Goal: Task Accomplishment & Management: Manage account settings

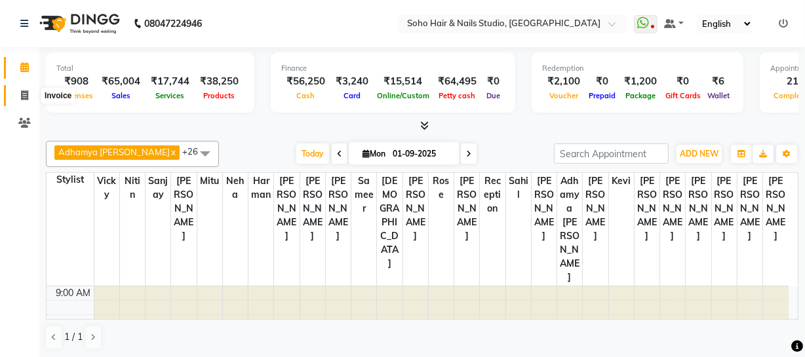
click at [22, 91] on icon at bounding box center [24, 96] width 7 height 10
select select "735"
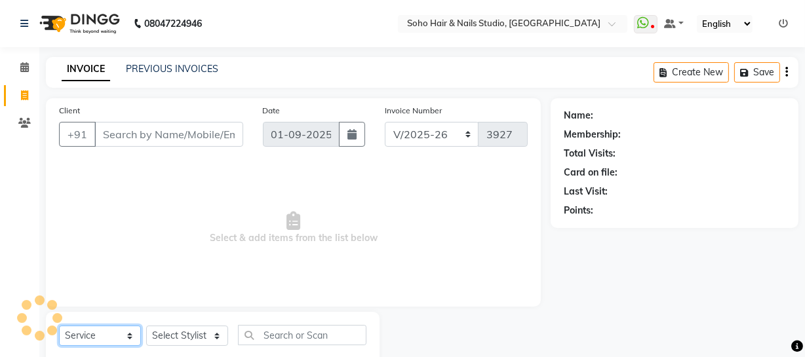
drag, startPoint x: 115, startPoint y: 337, endPoint x: 115, endPoint y: 328, distance: 9.2
click at [115, 337] on select "Select Service Product Membership Package Voucher Prepaid Gift Card" at bounding box center [100, 336] width 82 height 20
select select "service"
click at [59, 326] on select "Select Service Product Membership Package Voucher Prepaid Gift Card" at bounding box center [100, 336] width 82 height 20
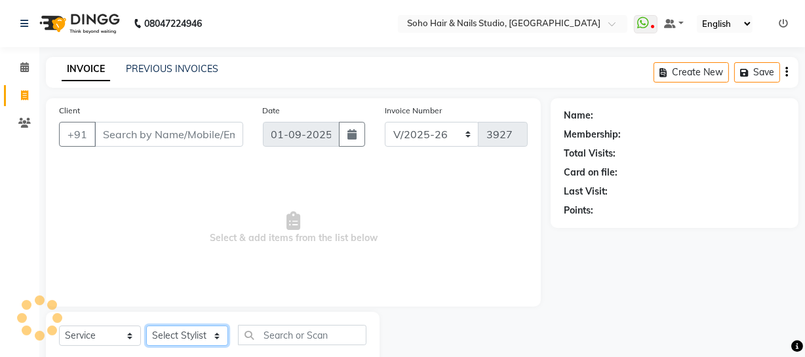
click at [179, 338] on select "Select Stylist [PERSON_NAME] Adhamya [PERSON_NAME] [PERSON_NAME] [PERSON_NAME] …" at bounding box center [187, 336] width 82 height 20
click at [146, 326] on select "Select Stylist [PERSON_NAME] Adhamya [PERSON_NAME] [PERSON_NAME] [PERSON_NAME] …" at bounding box center [187, 336] width 82 height 20
click at [215, 336] on select "Select Stylist [PERSON_NAME] Adhamya [PERSON_NAME] [PERSON_NAME] [PERSON_NAME] …" at bounding box center [187, 336] width 82 height 20
select select "13571"
click at [146, 326] on select "Select Stylist [PERSON_NAME] Adhamya [PERSON_NAME] [PERSON_NAME] [PERSON_NAME] …" at bounding box center [187, 336] width 82 height 20
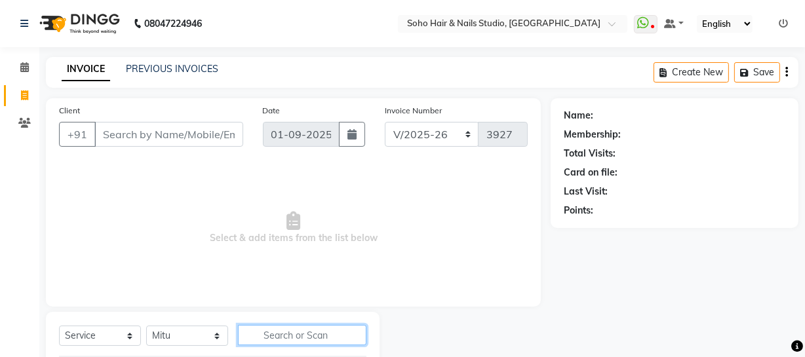
click at [271, 336] on input "text" at bounding box center [302, 335] width 129 height 20
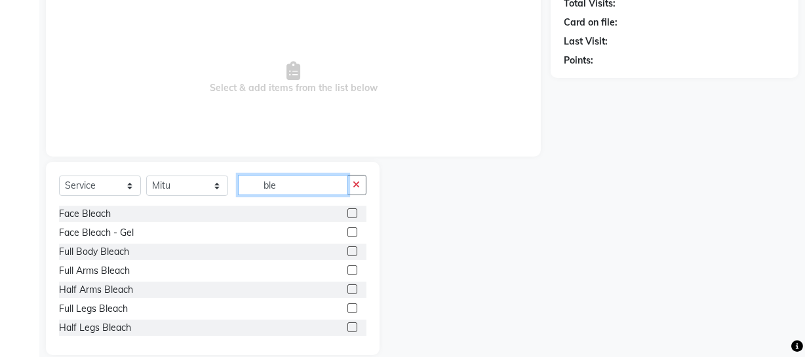
scroll to position [169, 0]
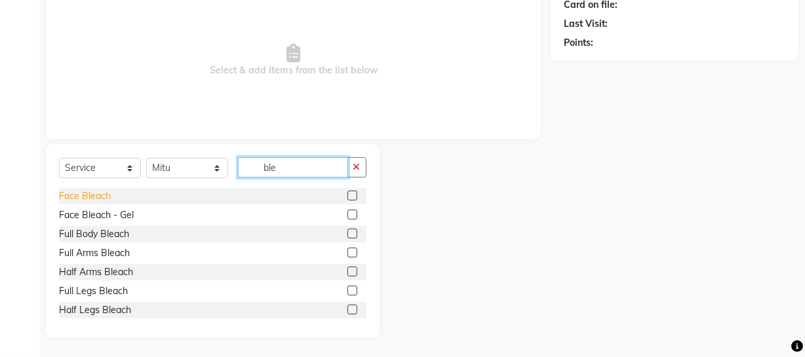
type input "ble"
click at [78, 200] on div "Face Bleach" at bounding box center [85, 197] width 52 height 14
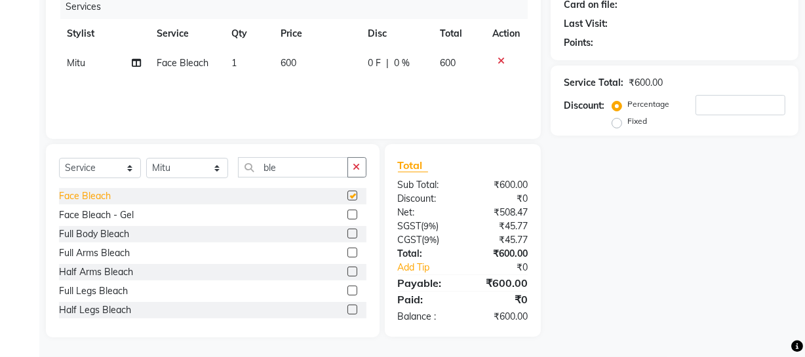
checkbox input "false"
click at [118, 217] on div "Face Bleach - Gel" at bounding box center [96, 216] width 75 height 14
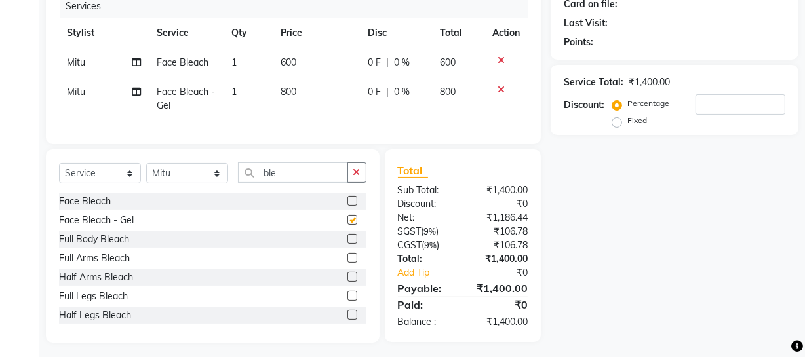
checkbox input "false"
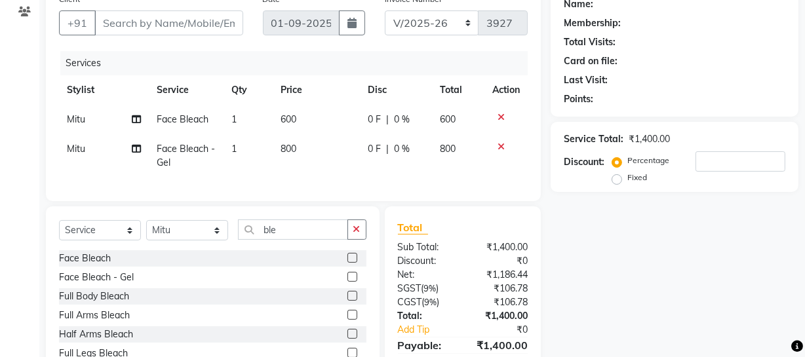
scroll to position [0, 0]
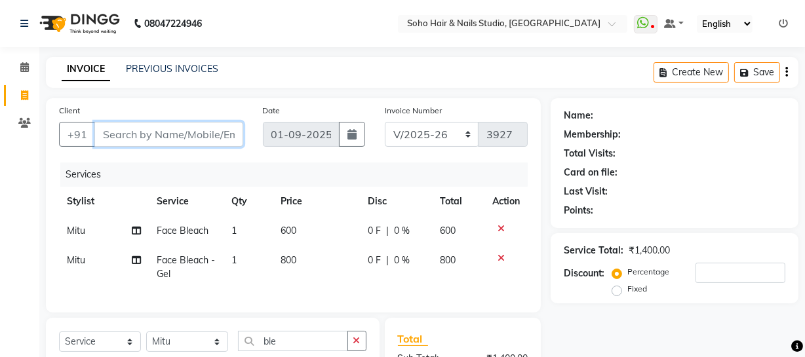
click at [184, 132] on input "Client" at bounding box center [168, 134] width 149 height 25
click at [501, 227] on icon at bounding box center [501, 228] width 7 height 9
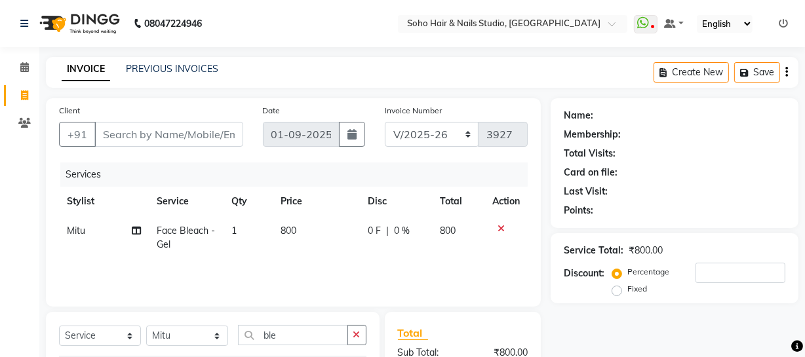
click at [501, 227] on icon at bounding box center [501, 228] width 7 height 9
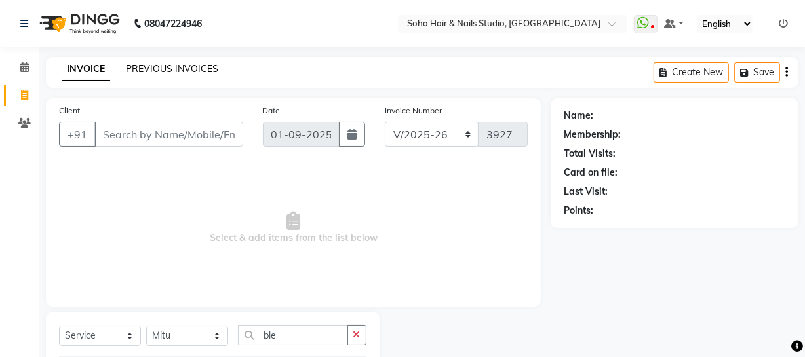
click at [163, 68] on link "PREVIOUS INVOICES" at bounding box center [172, 69] width 92 height 12
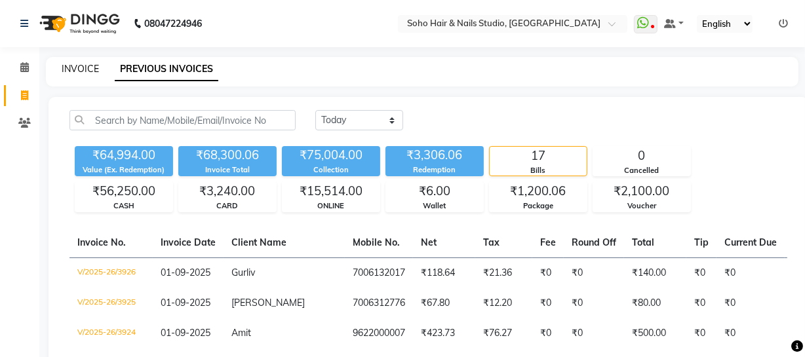
click at [92, 71] on link "INVOICE" at bounding box center [80, 69] width 37 height 12
select select "service"
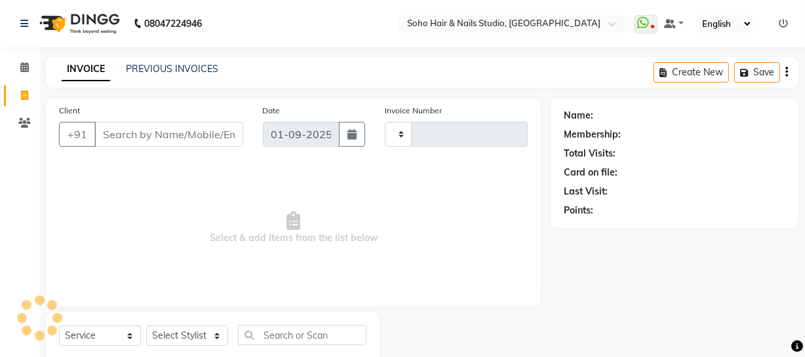
scroll to position [37, 0]
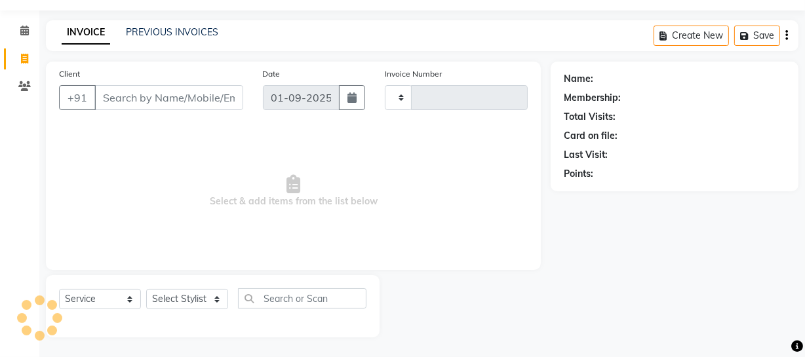
type input "3927"
select select "735"
select select "membership"
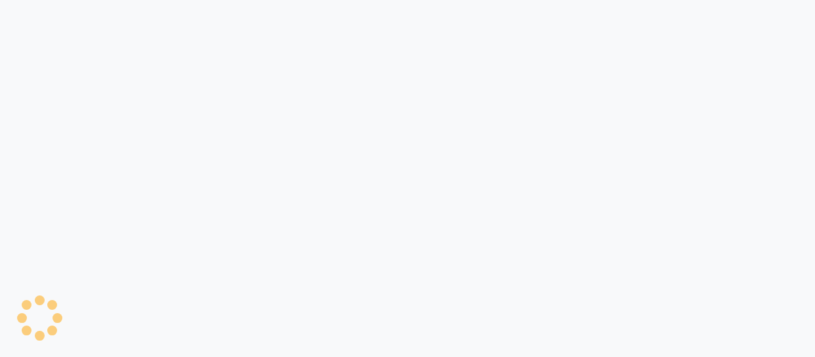
select select "service"
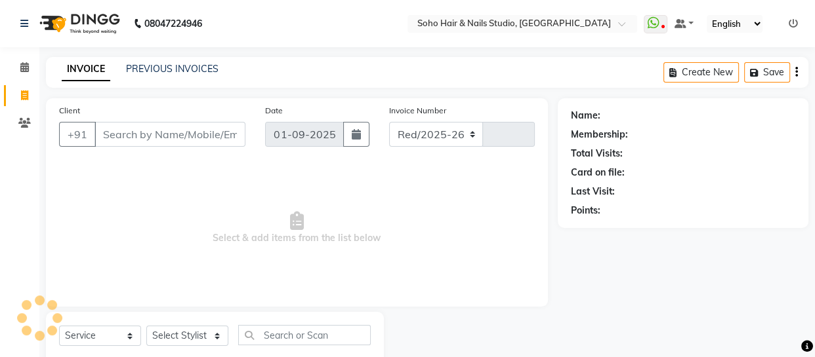
select select "735"
type input "3927"
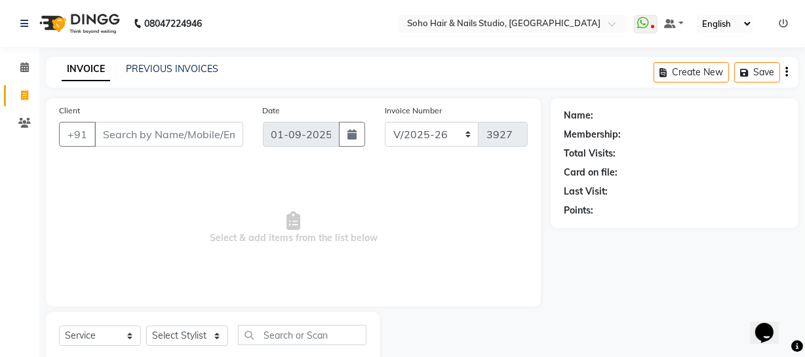
select select "membership"
click at [169, 71] on link "PREVIOUS INVOICES" at bounding box center [172, 69] width 92 height 12
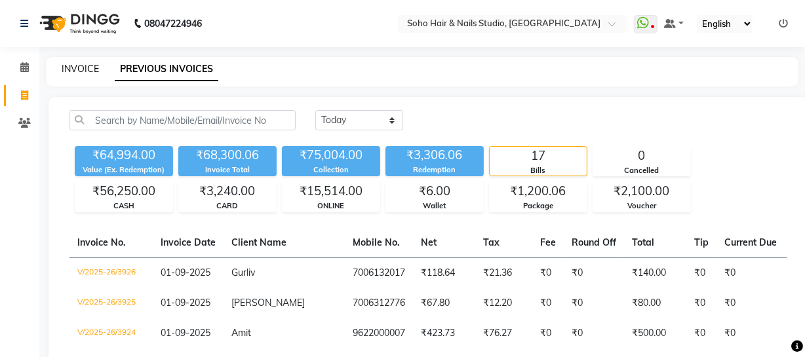
click at [94, 72] on link "INVOICE" at bounding box center [80, 69] width 37 height 12
select select "735"
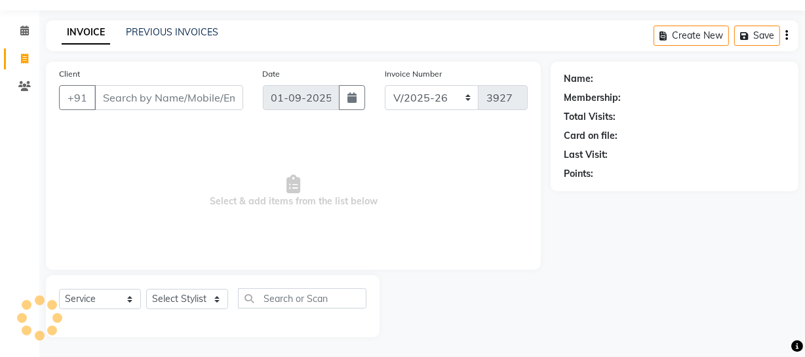
select select "membership"
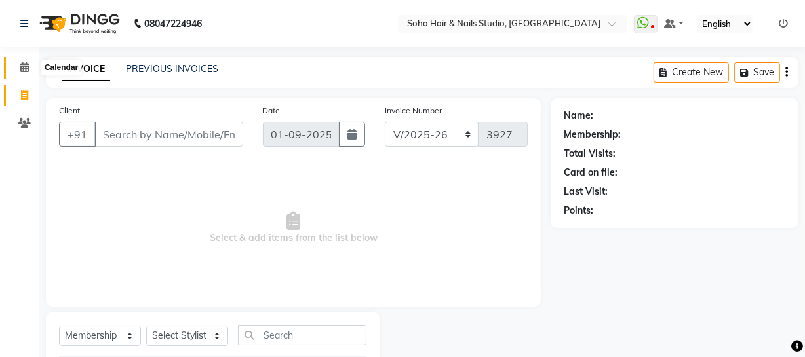
click at [23, 66] on icon at bounding box center [24, 67] width 9 height 10
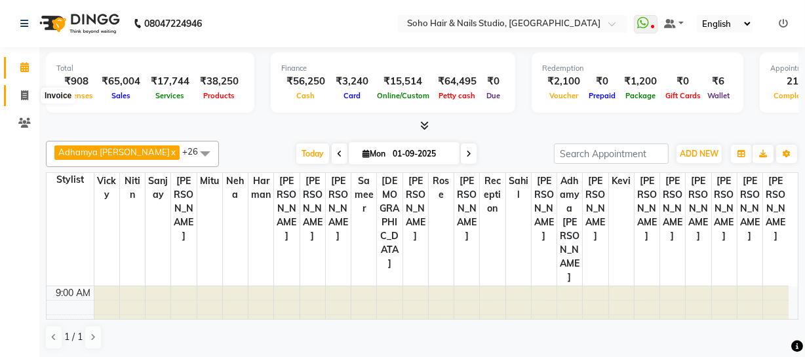
click at [19, 102] on span at bounding box center [24, 96] width 23 height 15
select select "service"
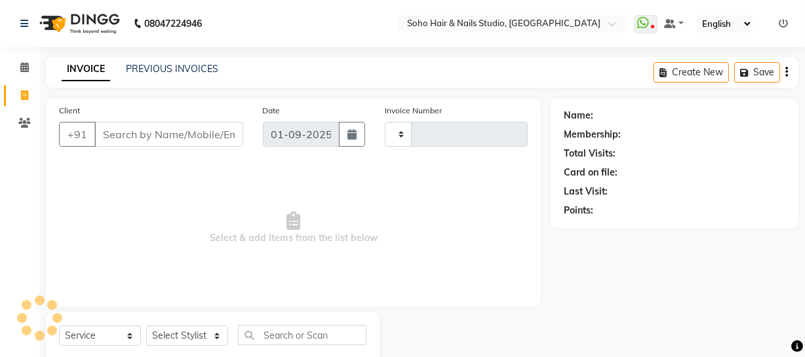
type input "3927"
select select "735"
select select "membership"
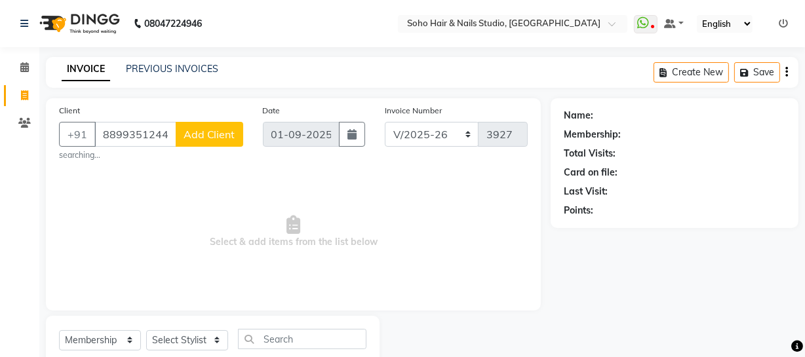
type input "8899351244"
click at [194, 140] on span "Add Client" at bounding box center [210, 134] width 52 height 13
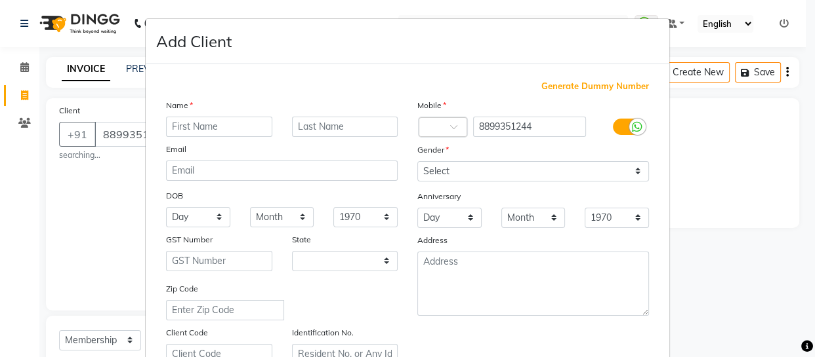
select select "15"
type input "Divyanshi"
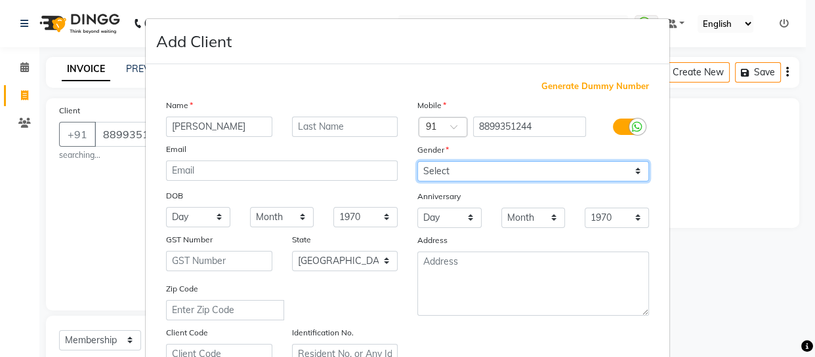
click at [521, 177] on select "Select Male Female Other Prefer Not To Say" at bounding box center [533, 171] width 232 height 20
select select "female"
click at [417, 161] on select "Select Male Female Other Prefer Not To Say" at bounding box center [533, 171] width 232 height 20
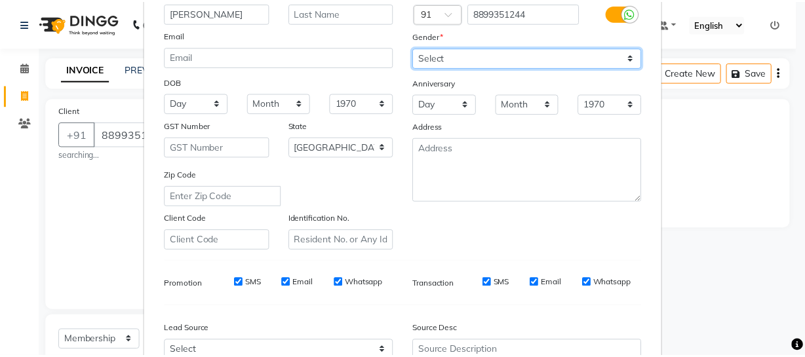
scroll to position [252, 0]
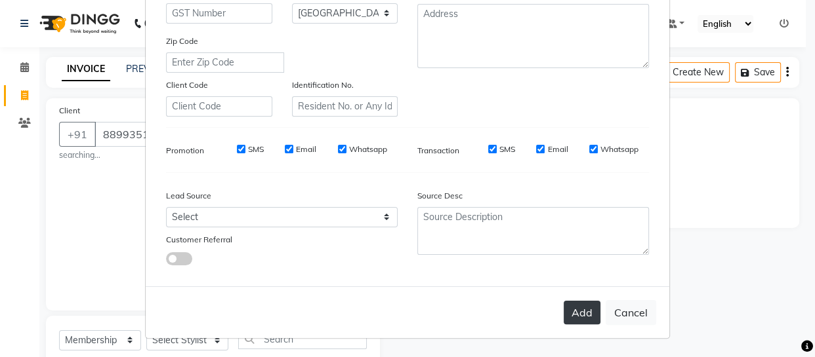
click at [566, 318] on button "Add" at bounding box center [581, 313] width 37 height 24
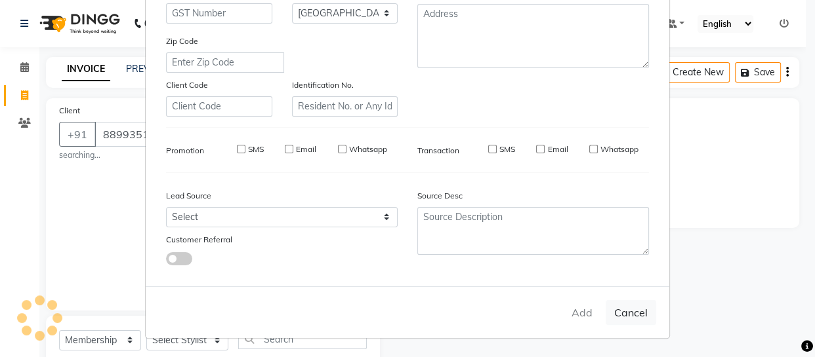
select select
select select "null"
select select
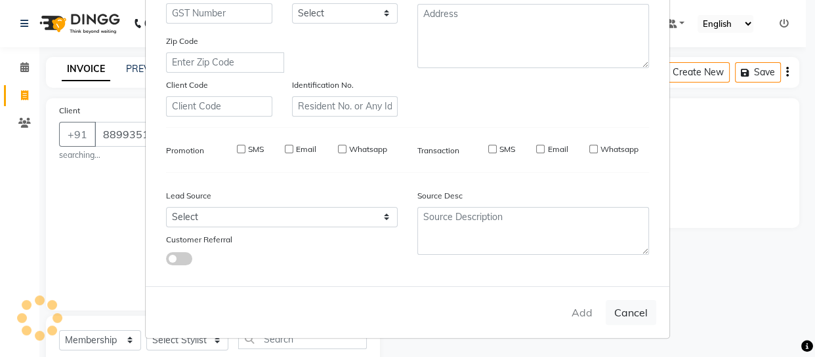
select select
checkbox input "false"
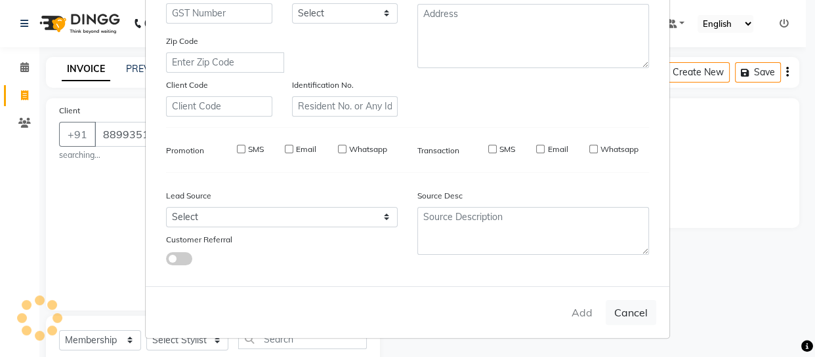
checkbox input "false"
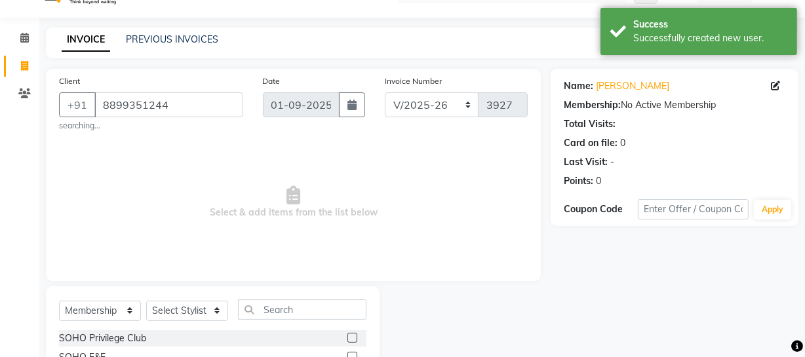
scroll to position [79, 0]
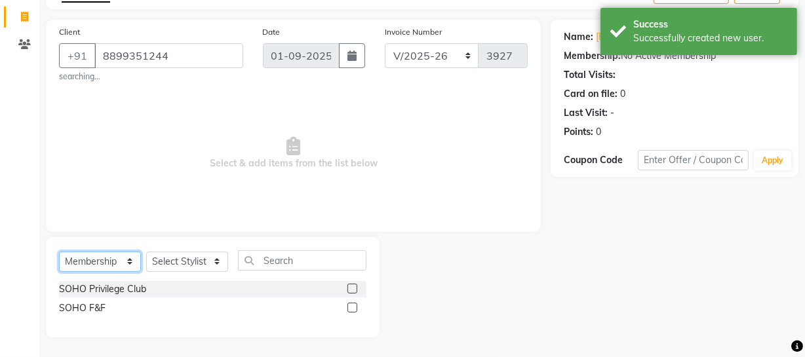
click at [117, 258] on select "Select Service Product Membership Package Voucher Prepaid Gift Card" at bounding box center [100, 262] width 82 height 20
select select "service"
click at [59, 272] on select "Select Service Product Membership Package Voucher Prepaid Gift Card" at bounding box center [100, 262] width 82 height 20
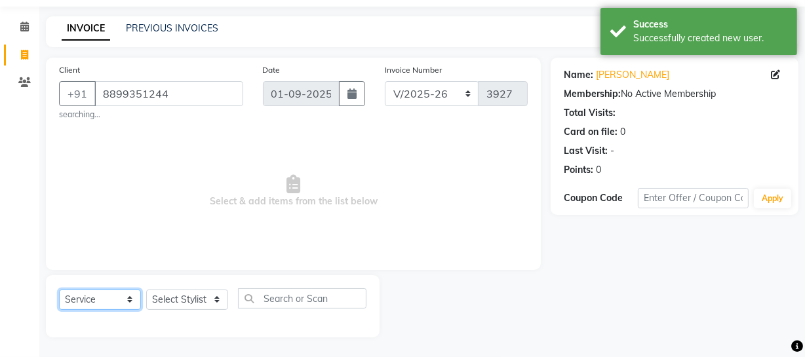
click at [130, 302] on select "Select Service Product Membership Package Voucher Prepaid Gift Card" at bounding box center [100, 300] width 82 height 20
click at [59, 290] on select "Select Service Product Membership Package Voucher Prepaid Gift Card" at bounding box center [100, 300] width 82 height 20
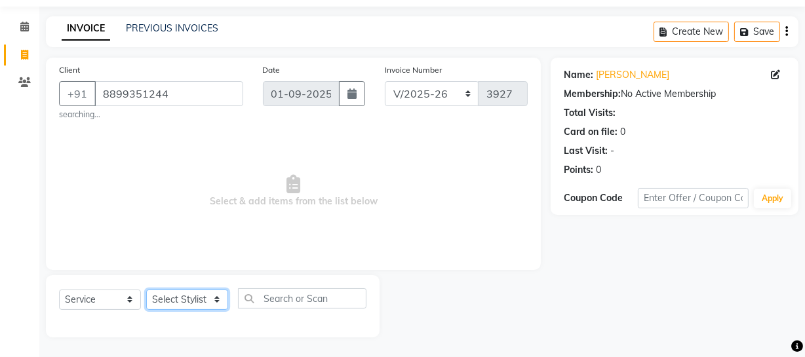
click at [178, 302] on select "Select Stylist [PERSON_NAME] Adhamya [PERSON_NAME] [PERSON_NAME] [PERSON_NAME] …" at bounding box center [187, 300] width 82 height 20
select select "11750"
click at [146, 290] on select "Select Stylist [PERSON_NAME] Adhamya [PERSON_NAME] [PERSON_NAME] [PERSON_NAME] …" at bounding box center [187, 300] width 82 height 20
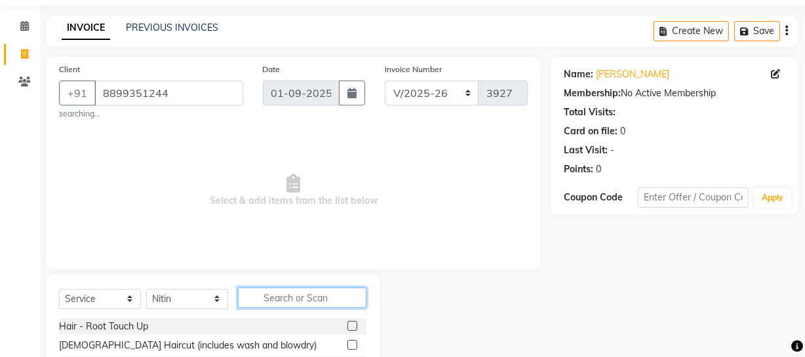
click at [276, 288] on input "text" at bounding box center [302, 298] width 129 height 20
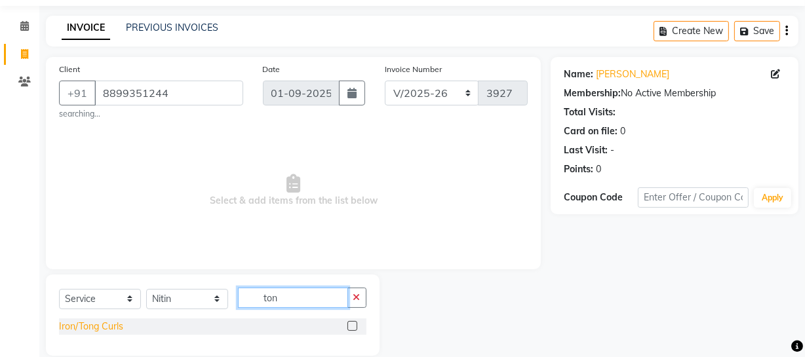
type input "ton"
click at [76, 329] on div "Iron/Tong Curls" at bounding box center [91, 327] width 64 height 14
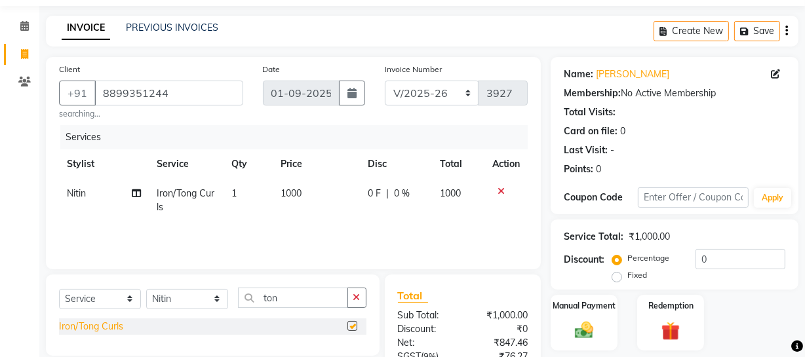
checkbox input "false"
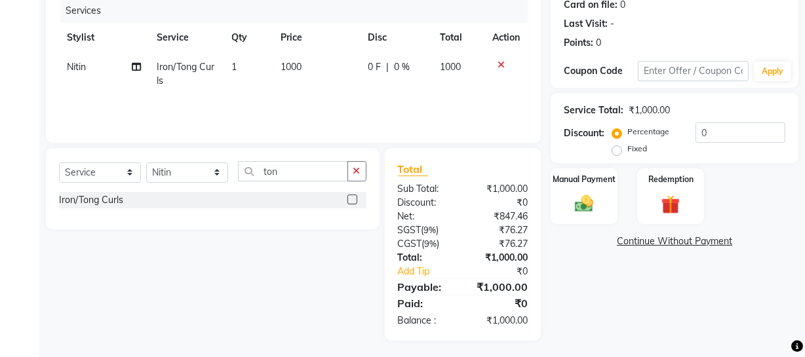
scroll to position [172, 0]
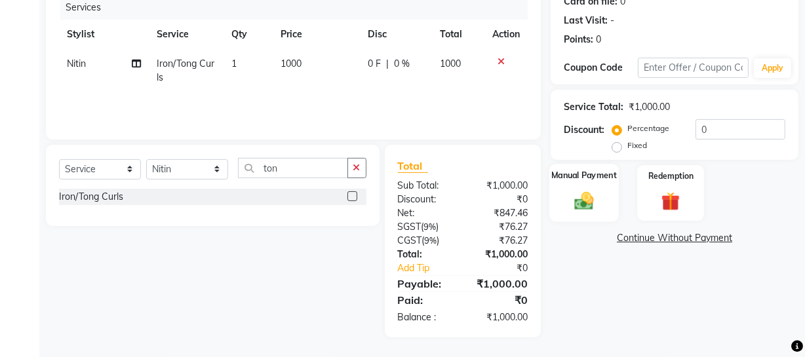
click at [581, 205] on img at bounding box center [584, 201] width 31 height 22
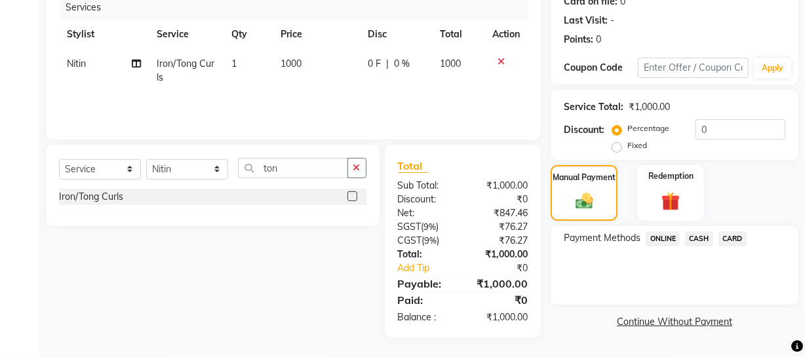
click at [691, 238] on span "CASH" at bounding box center [699, 239] width 28 height 15
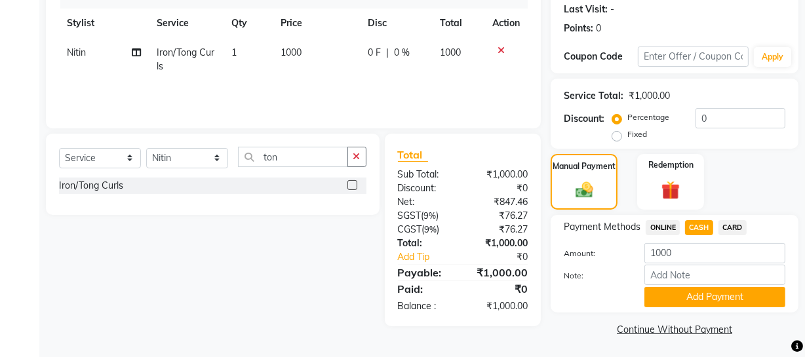
scroll to position [184, 0]
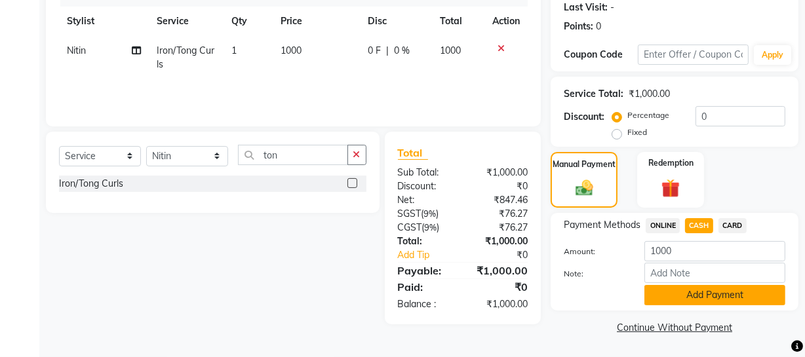
click at [676, 298] on button "Add Payment" at bounding box center [715, 295] width 141 height 20
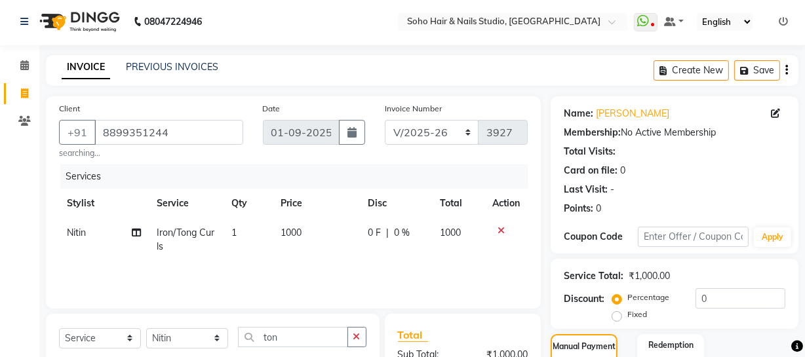
scroll to position [0, 0]
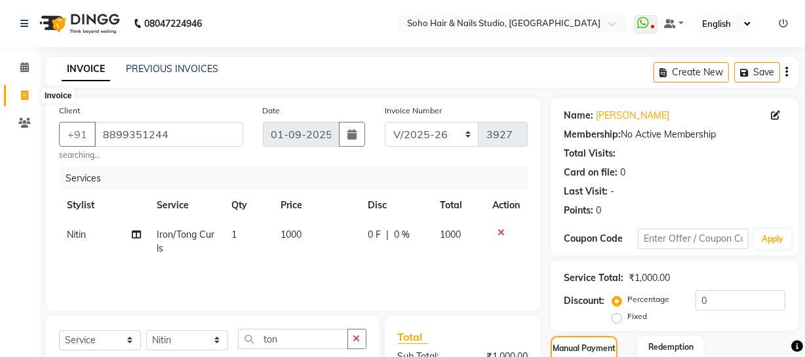
click at [22, 100] on icon at bounding box center [24, 96] width 7 height 10
select select "service"
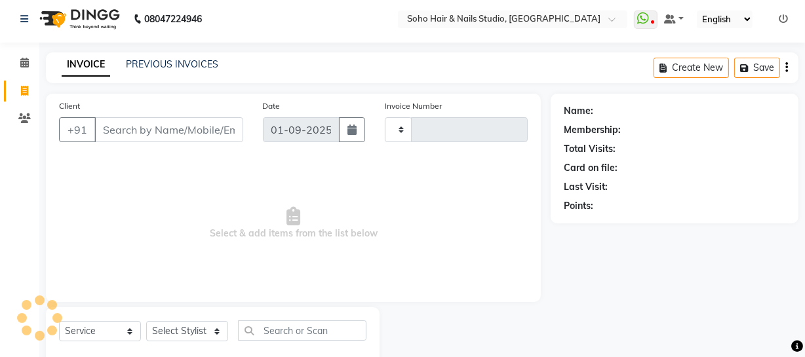
scroll to position [37, 0]
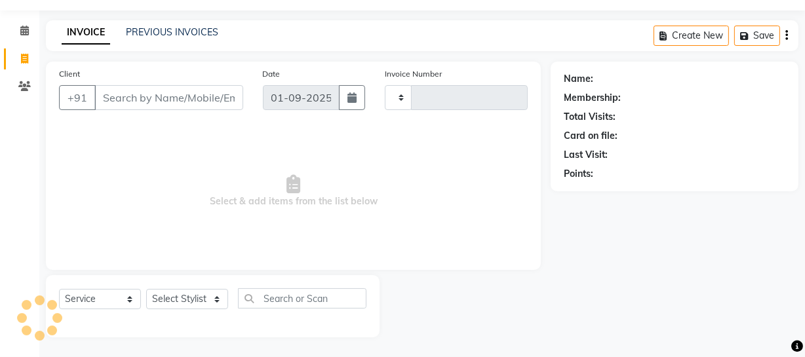
type input "3927"
select select "735"
select select "membership"
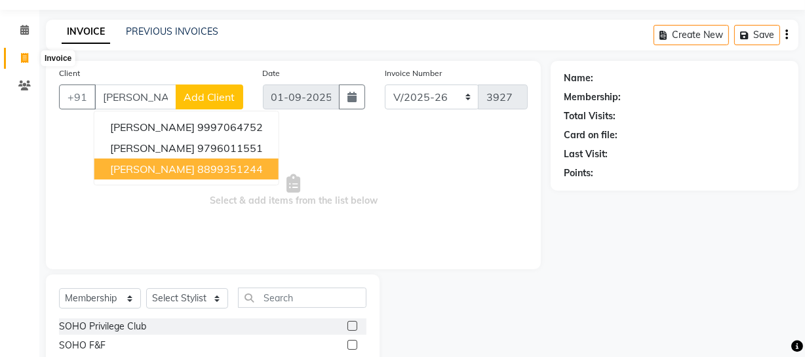
type input "divyan"
click at [28, 53] on icon at bounding box center [24, 58] width 7 height 10
select select "service"
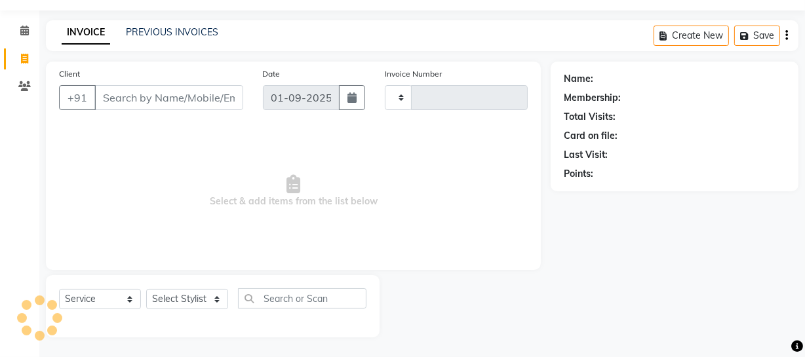
type input "3927"
select select "735"
select select "membership"
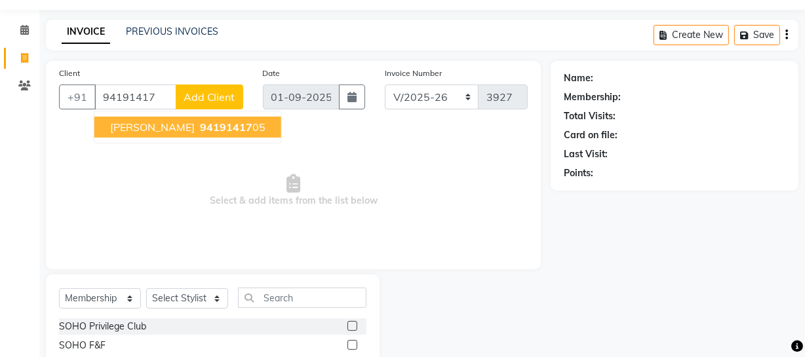
click at [142, 98] on input "94191417" at bounding box center [135, 97] width 82 height 25
click at [145, 98] on input "94191417" at bounding box center [135, 97] width 82 height 25
click at [197, 129] on ngb-highlight "941914167 6" at bounding box center [231, 127] width 68 height 13
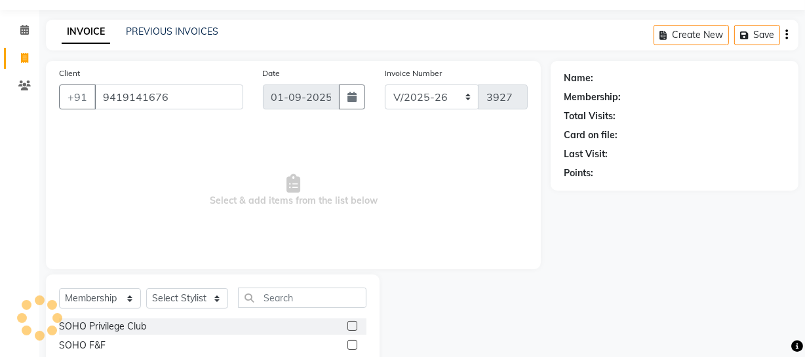
type input "9419141676"
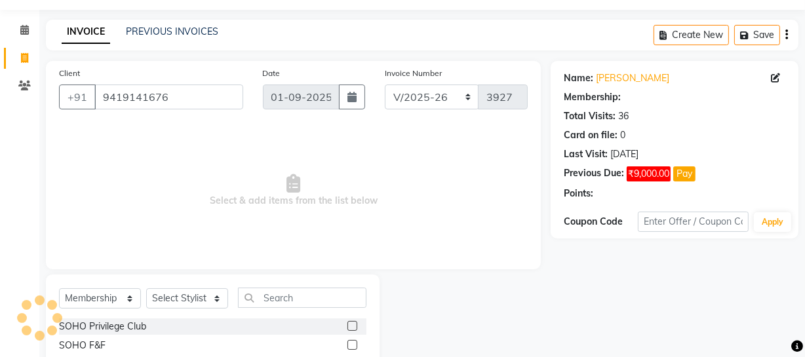
select select "1: Object"
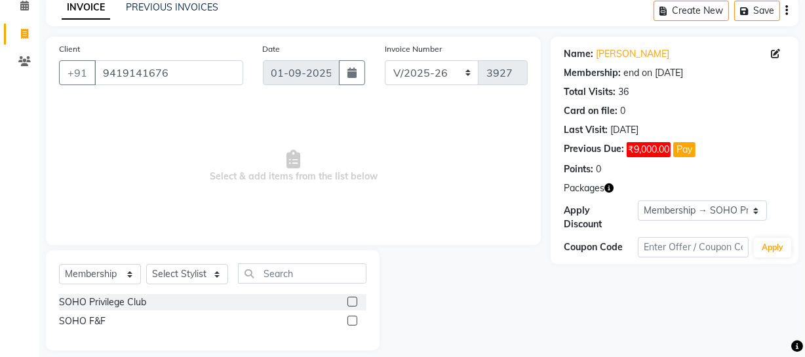
scroll to position [75, 0]
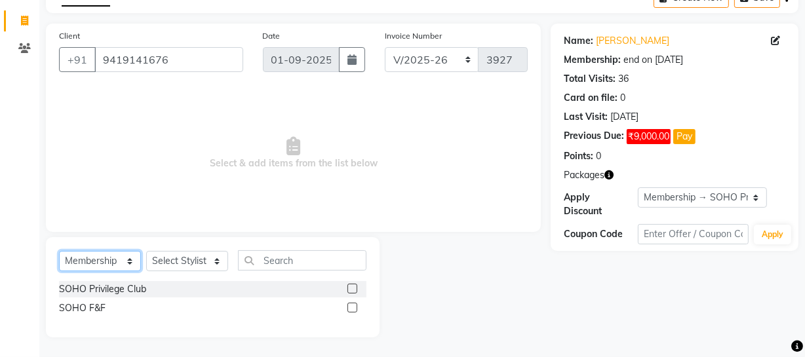
click at [97, 258] on select "Select Service Product Membership Package Voucher Prepaid Gift Card" at bounding box center [100, 261] width 82 height 20
select select "service"
click at [59, 251] on select "Select Service Product Membership Package Voucher Prepaid Gift Card" at bounding box center [100, 261] width 82 height 20
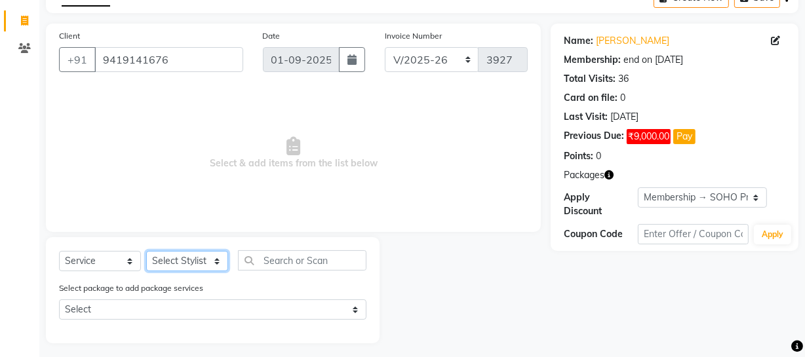
click at [178, 262] on select "Select Stylist [PERSON_NAME] Adhamya [PERSON_NAME] [PERSON_NAME] [PERSON_NAME] …" at bounding box center [187, 261] width 82 height 20
select select "11750"
click at [146, 251] on select "Select Stylist [PERSON_NAME] Adhamya [PERSON_NAME] [PERSON_NAME] [PERSON_NAME] …" at bounding box center [187, 261] width 82 height 20
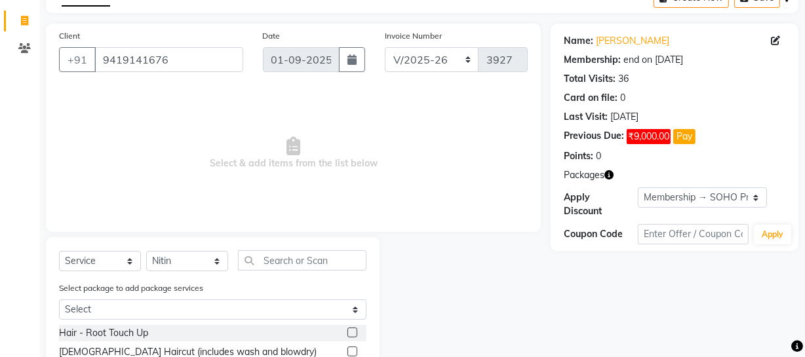
click at [604, 177] on span "Packages" at bounding box center [584, 176] width 41 height 14
click at [609, 176] on icon "button" at bounding box center [609, 175] width 9 height 9
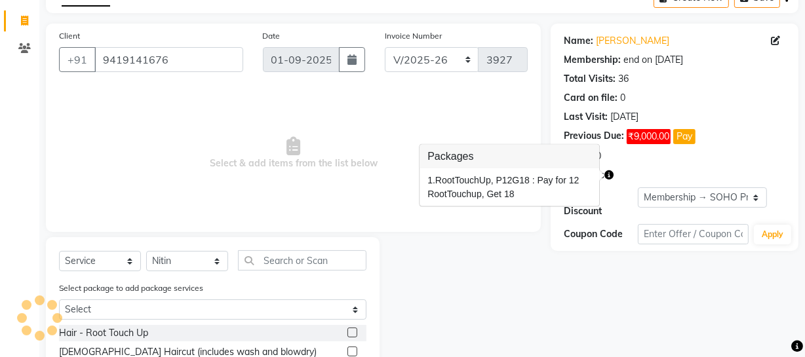
click at [636, 169] on div "Packages" at bounding box center [675, 176] width 222 height 14
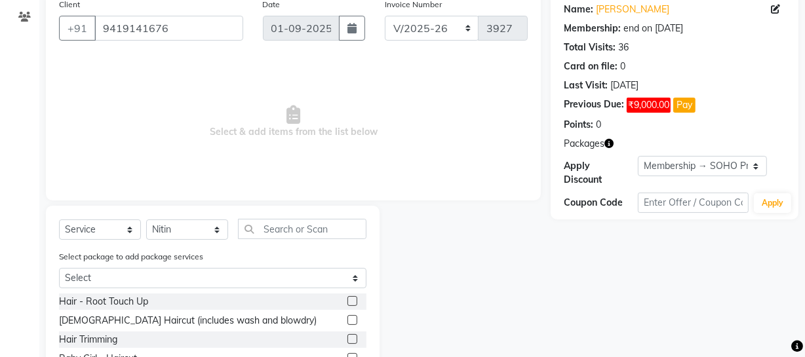
scroll to position [134, 0]
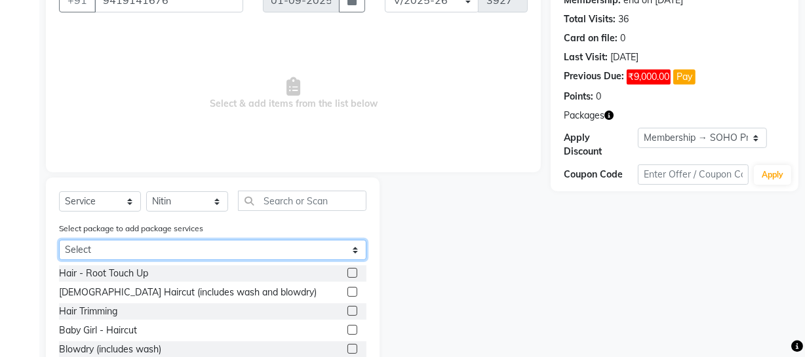
click at [156, 260] on select "Select RootTouchUp, P12G18" at bounding box center [213, 250] width 308 height 20
select select "1: Object"
click at [59, 260] on select "Select RootTouchUp, P12G18" at bounding box center [213, 250] width 308 height 20
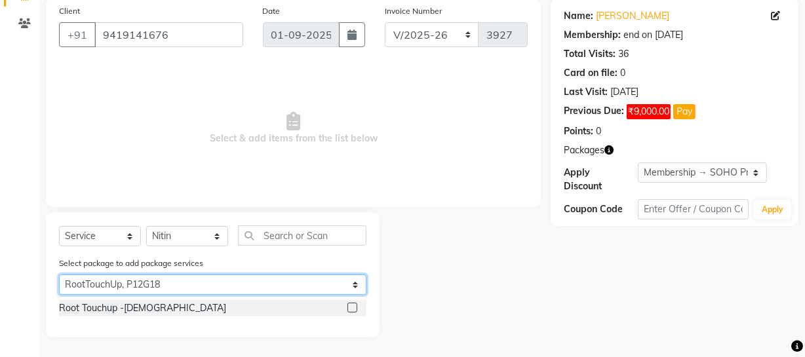
scroll to position [100, 0]
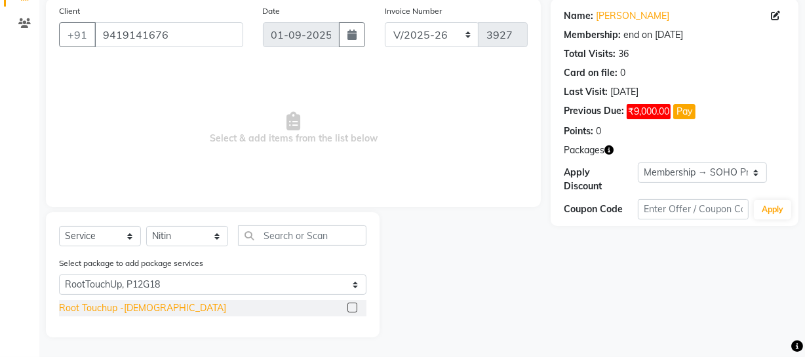
click at [131, 308] on div "Root Touchup -Female" at bounding box center [142, 309] width 167 height 14
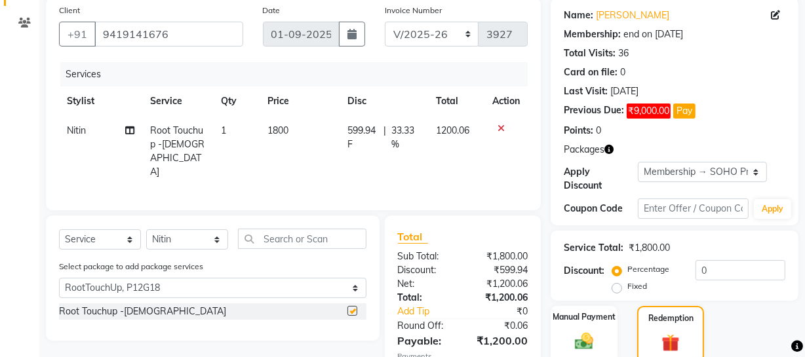
checkbox input "false"
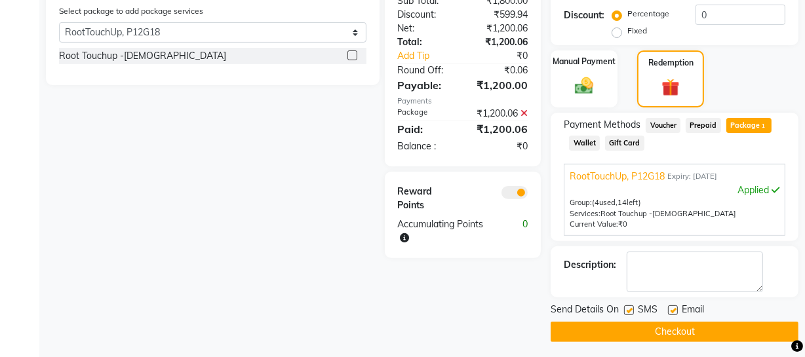
scroll to position [360, 0]
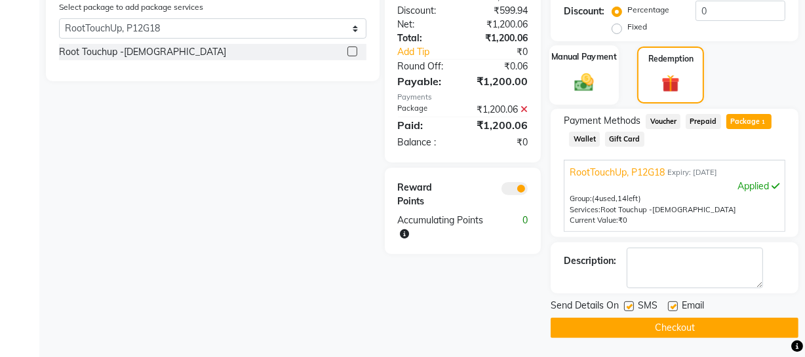
click at [571, 67] on div "Manual Payment" at bounding box center [585, 75] width 70 height 60
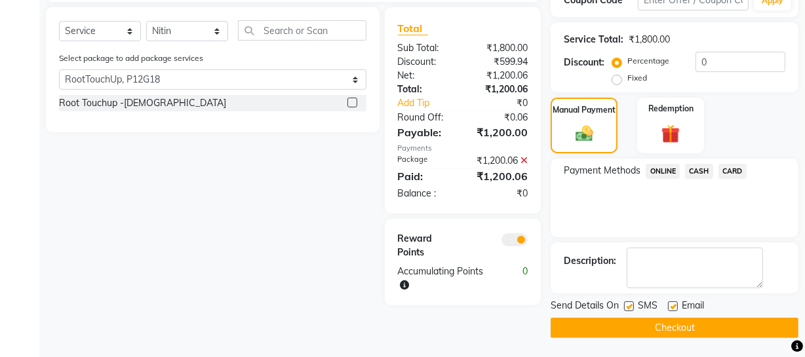
click at [700, 171] on span "CASH" at bounding box center [699, 171] width 28 height 15
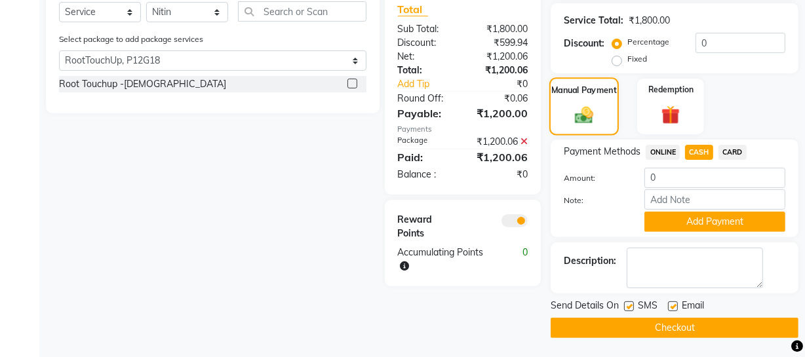
drag, startPoint x: 713, startPoint y: 216, endPoint x: 607, endPoint y: 130, distance: 136.6
click at [607, 130] on div "Name: Pooja Sehgal Membership: end on 03-01-2026 Total Visits: 36 Card on file:…" at bounding box center [680, 54] width 258 height 568
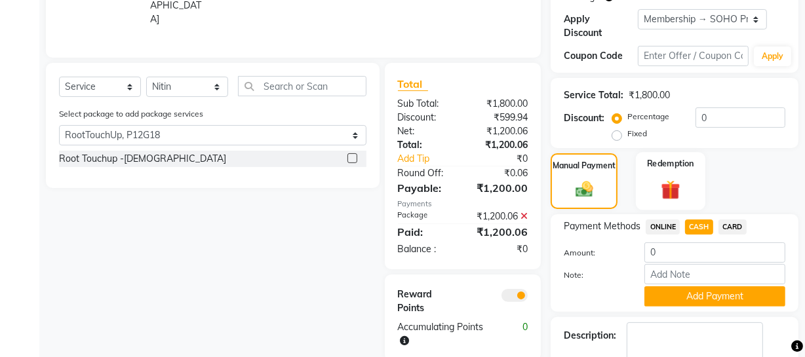
scroll to position [150, 0]
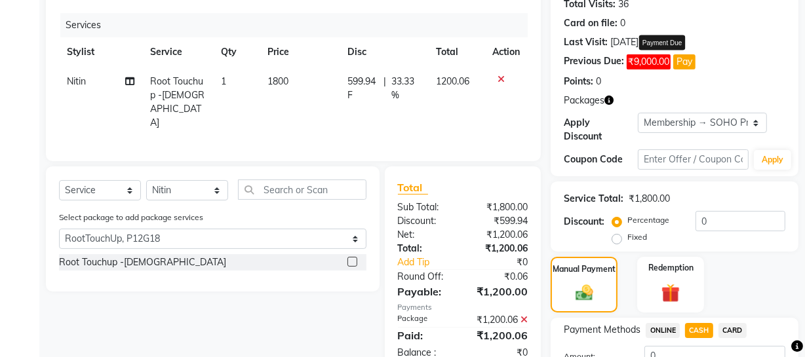
click at [678, 58] on button "Pay" at bounding box center [685, 61] width 22 height 15
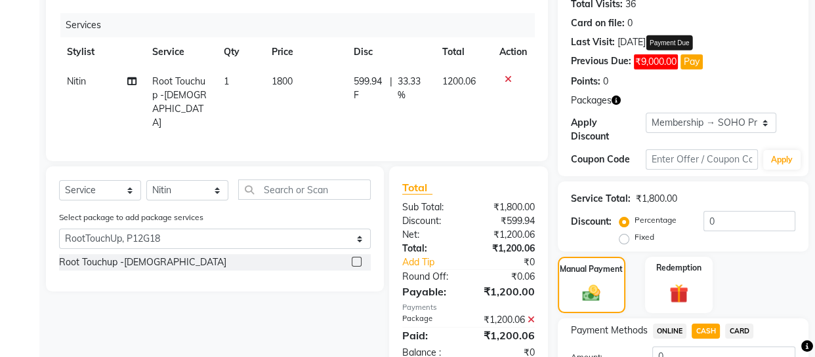
select select "1"
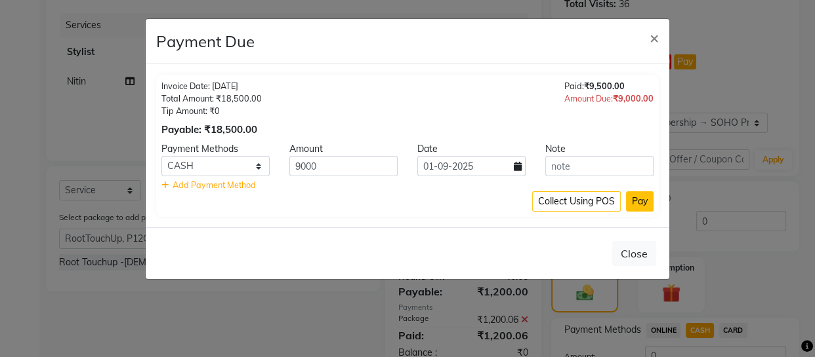
click at [634, 199] on button "Pay" at bounding box center [640, 202] width 28 height 20
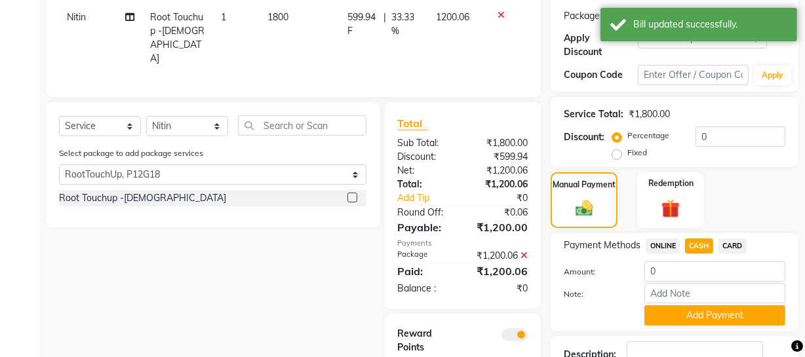
scroll to position [308, 0]
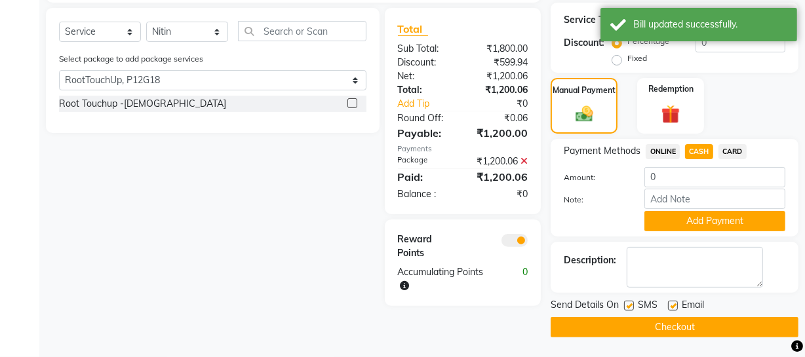
click at [683, 333] on button "Checkout" at bounding box center [675, 327] width 248 height 20
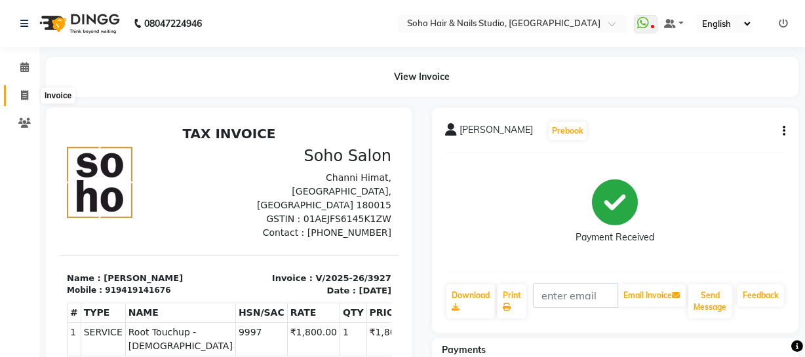
click at [20, 89] on span at bounding box center [24, 96] width 23 height 15
select select "service"
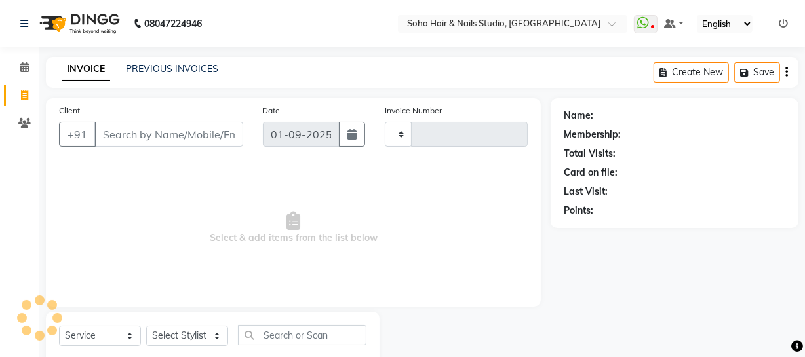
scroll to position [37, 0]
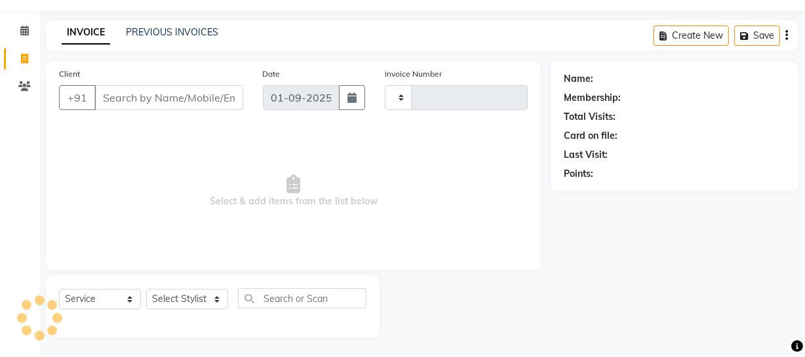
type input "3928"
select select "735"
select select "membership"
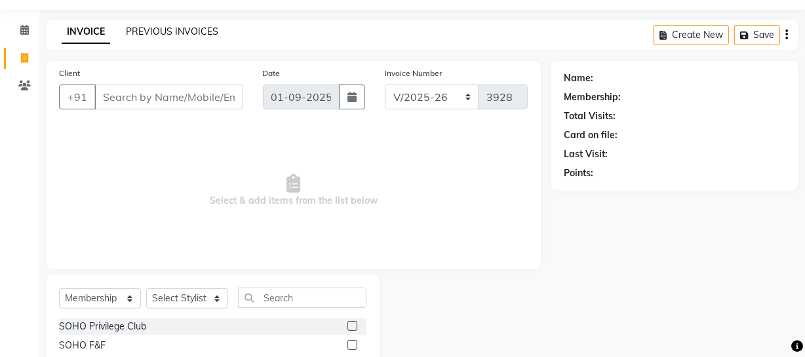
click at [150, 33] on link "PREVIOUS INVOICES" at bounding box center [172, 32] width 92 height 12
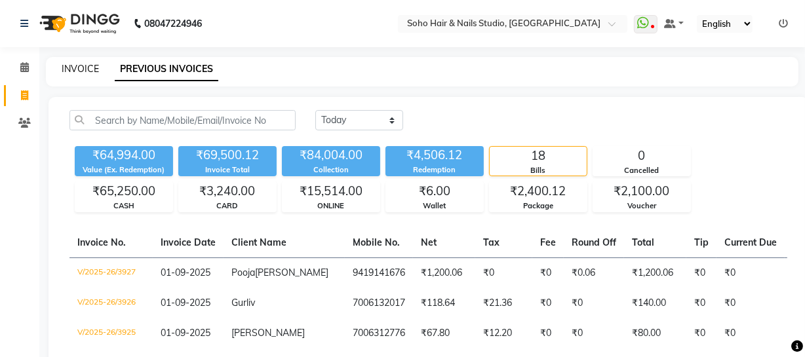
click at [77, 68] on link "INVOICE" at bounding box center [80, 69] width 37 height 12
select select "service"
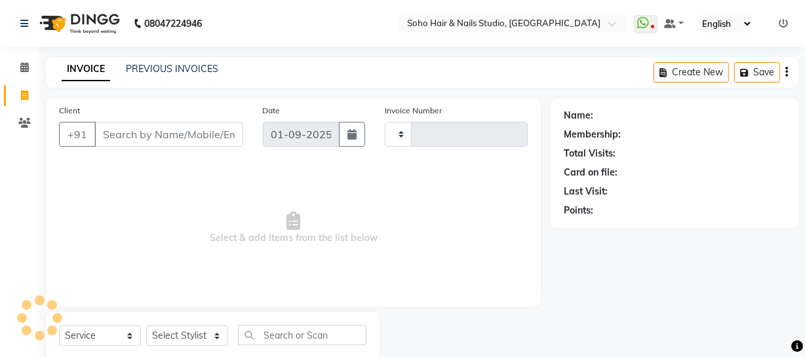
scroll to position [37, 0]
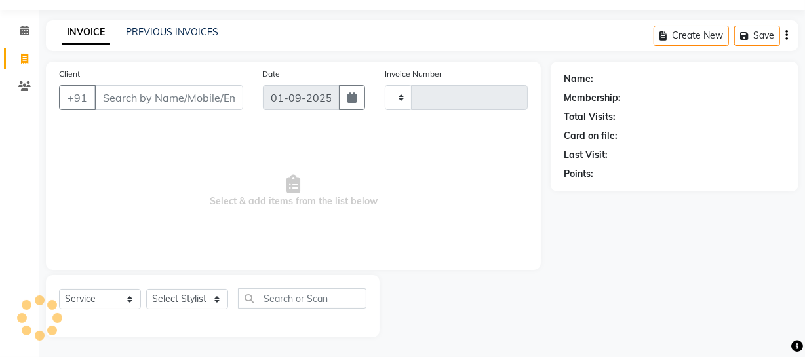
type input "3928"
select select "735"
select select "membership"
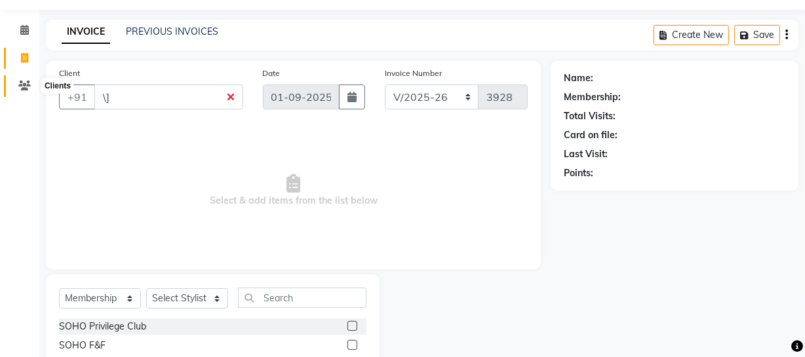
type input "\]"
click at [21, 89] on icon at bounding box center [24, 86] width 12 height 10
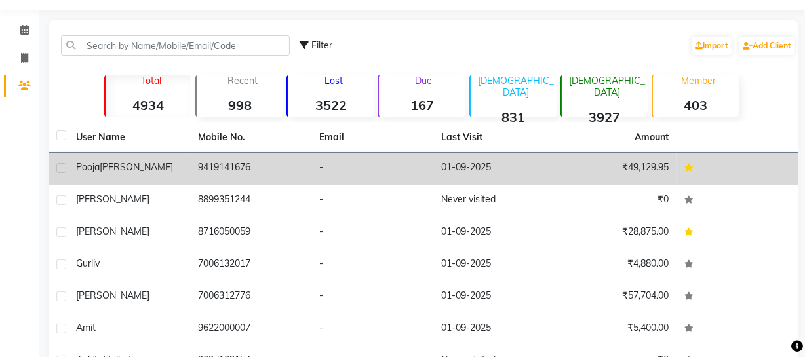
click at [322, 170] on td "-" at bounding box center [373, 169] width 122 height 32
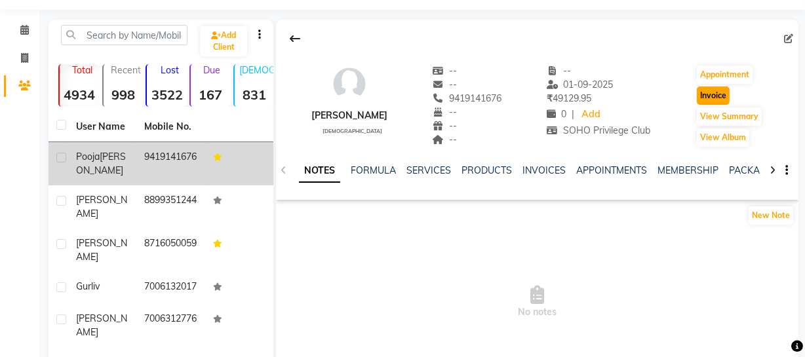
click at [710, 89] on button "Invoice" at bounding box center [713, 96] width 33 height 18
select select "service"
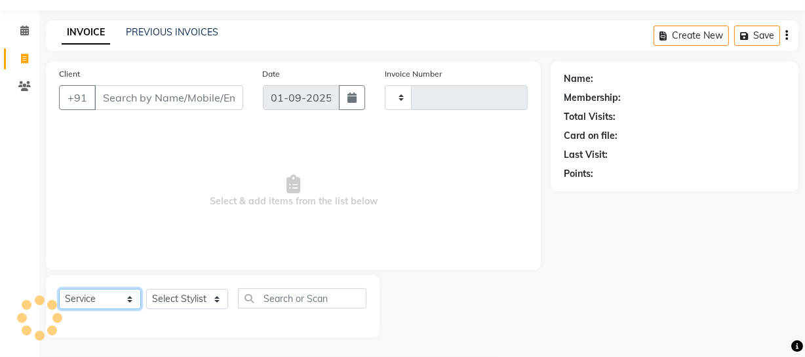
click at [111, 291] on select "Select Service Product Membership Package Voucher Prepaid Gift Card" at bounding box center [100, 299] width 82 height 20
click at [59, 289] on select "Select Service Product Membership Package Voucher Prepaid Gift Card" at bounding box center [100, 299] width 82 height 20
type input "9419141676"
select select "membership"
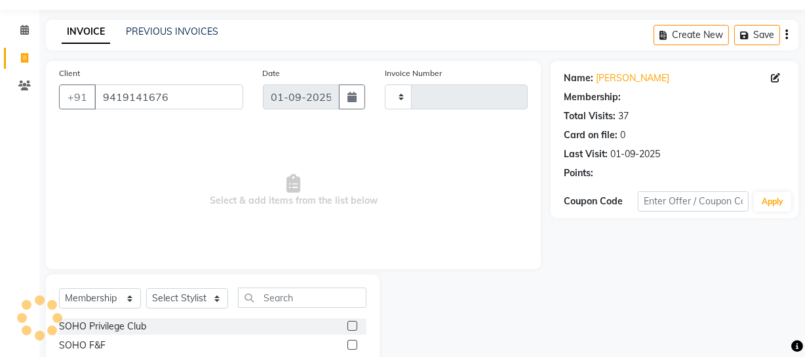
click at [178, 310] on div "Select Service Product Membership Package Voucher Prepaid Gift Card Select Styl…" at bounding box center [213, 303] width 308 height 31
select select "1: Object"
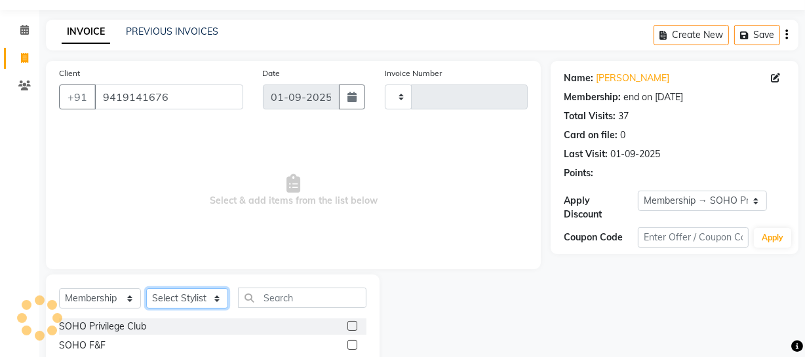
type input "3928"
click at [186, 294] on select "Select Stylist [PERSON_NAME] Adhamya [PERSON_NAME] [PERSON_NAME] [PERSON_NAME] …" at bounding box center [187, 299] width 82 height 20
select select "735"
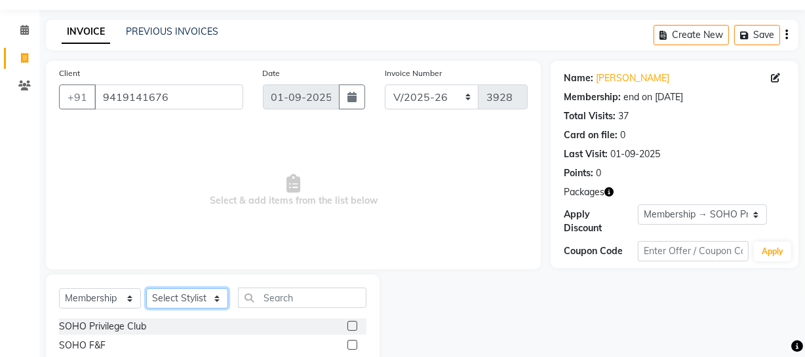
select select "13838"
click at [146, 289] on select "Select Stylist [PERSON_NAME] Adhamya [PERSON_NAME] [PERSON_NAME] [PERSON_NAME] …" at bounding box center [187, 299] width 82 height 20
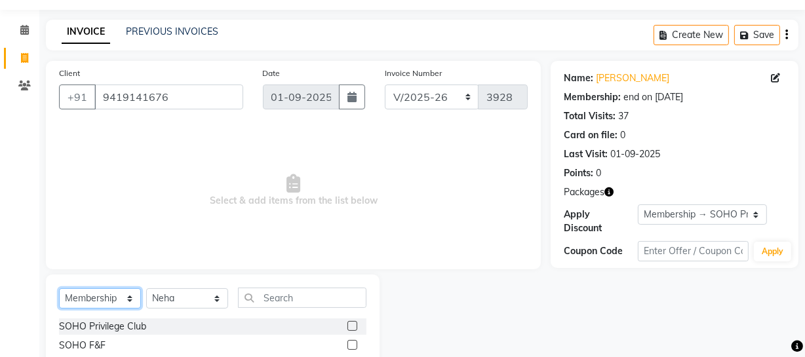
click at [129, 301] on select "Select Service Product Membership Package Voucher Prepaid Gift Card" at bounding box center [100, 299] width 82 height 20
select select "service"
click at [59, 289] on select "Select Service Product Membership Package Voucher Prepaid Gift Card" at bounding box center [100, 299] width 82 height 20
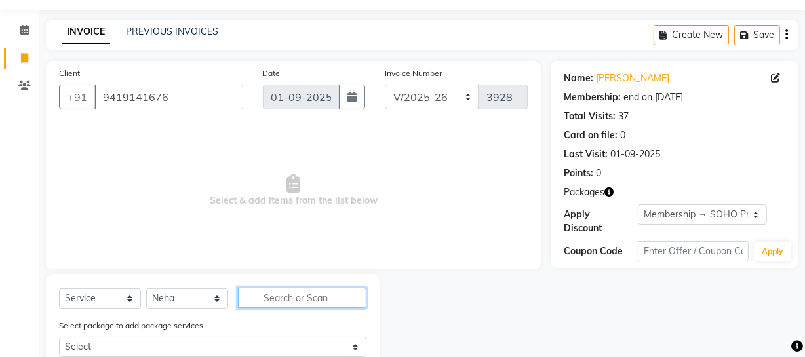
click at [284, 297] on input "text" at bounding box center [302, 298] width 129 height 20
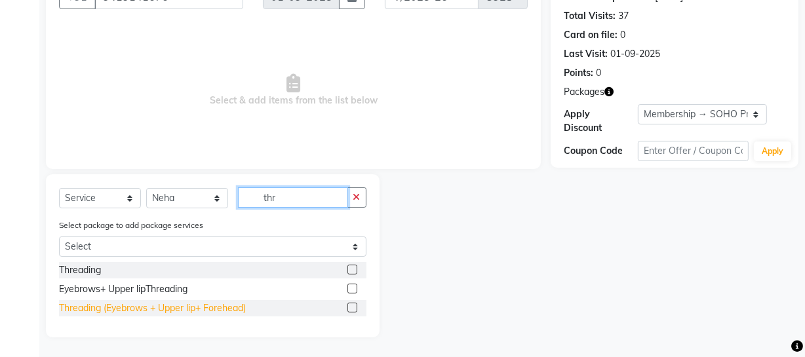
type input "thr"
click at [177, 304] on div "Threading (Eyebrows + Upper lip+ Forehead)" at bounding box center [152, 309] width 187 height 14
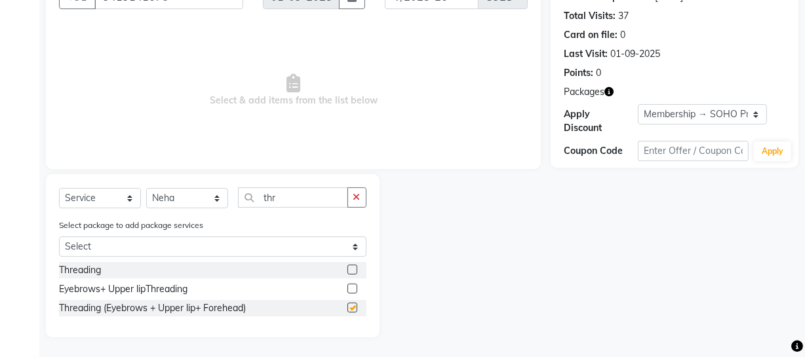
checkbox input "false"
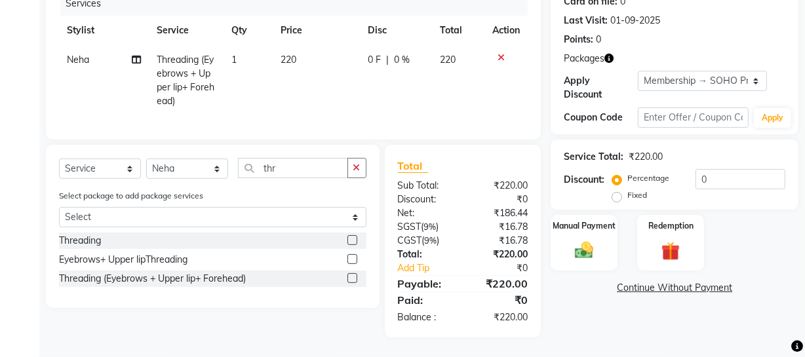
scroll to position [181, 0]
drag, startPoint x: 716, startPoint y: 169, endPoint x: 392, endPoint y: 279, distance: 342.2
click at [486, 217] on div "Client +91 9419141676 Date 01-09-2025 Invoice Number Red/2025-26 V/2025 V/2025-…" at bounding box center [422, 132] width 773 height 411
type input "20"
click at [600, 243] on img at bounding box center [584, 250] width 31 height 22
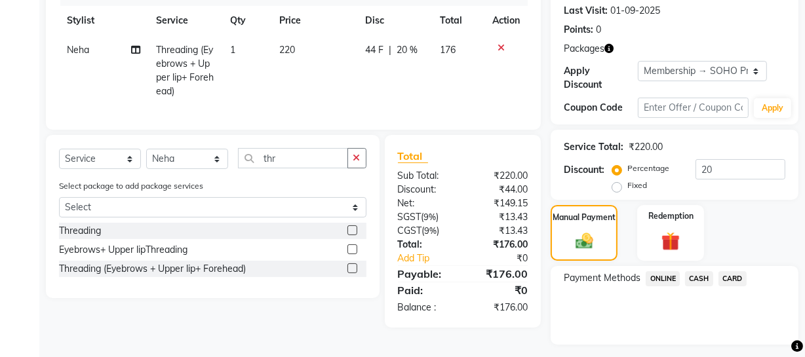
click at [708, 278] on span "CASH" at bounding box center [699, 279] width 28 height 15
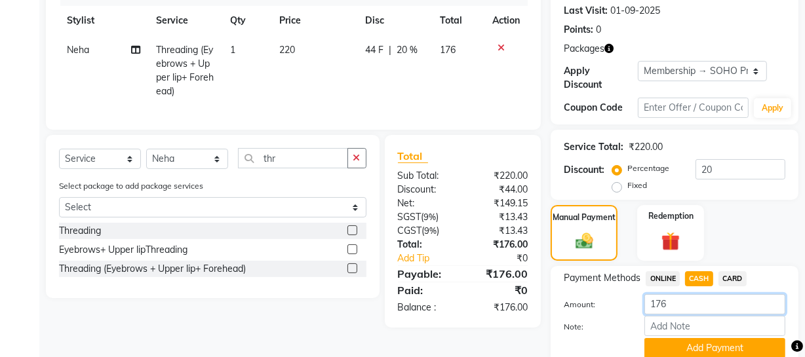
drag, startPoint x: 693, startPoint y: 295, endPoint x: 496, endPoint y: 336, distance: 200.9
click at [527, 333] on div "Client +91 9419141676 Date 01-09-2025 Invoice Number Red/2025-26 V/2025 V/2025-…" at bounding box center [422, 154] width 773 height 474
type input "180"
click at [670, 343] on button "Add Payment" at bounding box center [715, 348] width 141 height 20
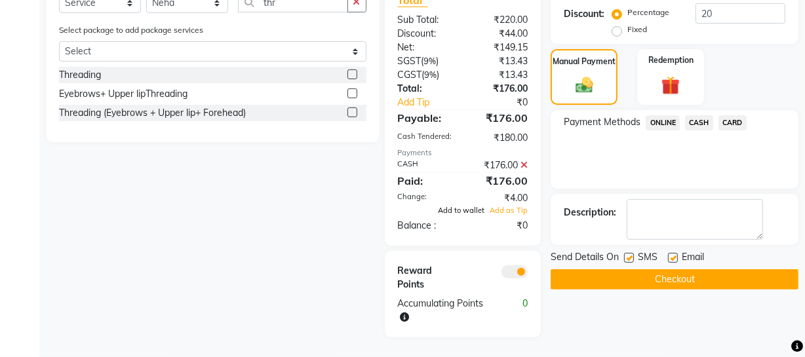
click at [469, 210] on span "Add to wallet" at bounding box center [461, 210] width 47 height 9
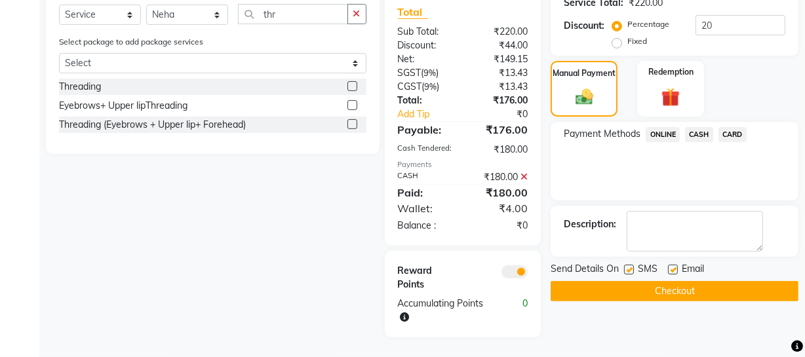
click at [582, 281] on button "Checkout" at bounding box center [675, 291] width 248 height 20
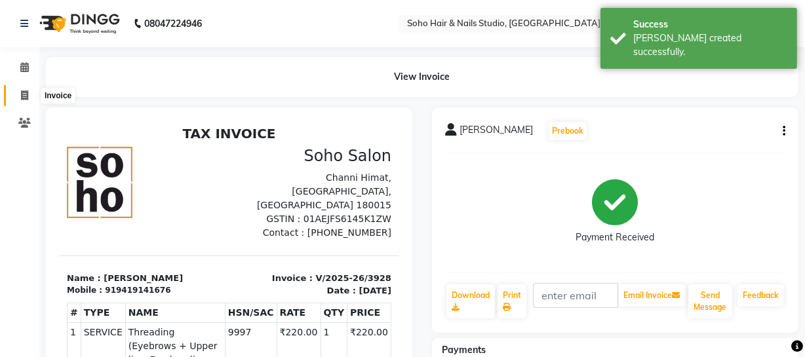
click at [19, 95] on span at bounding box center [24, 96] width 23 height 15
select select "service"
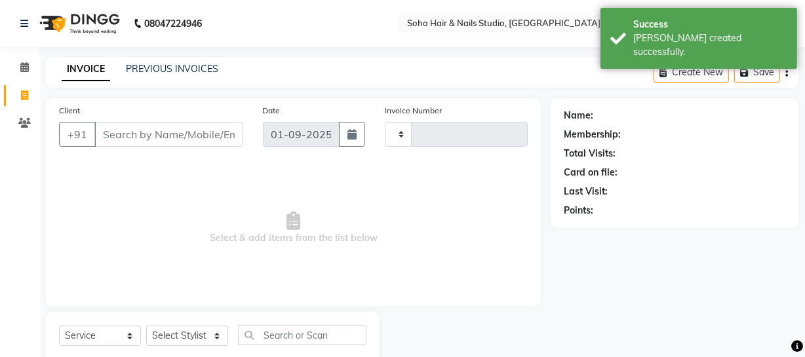
scroll to position [37, 0]
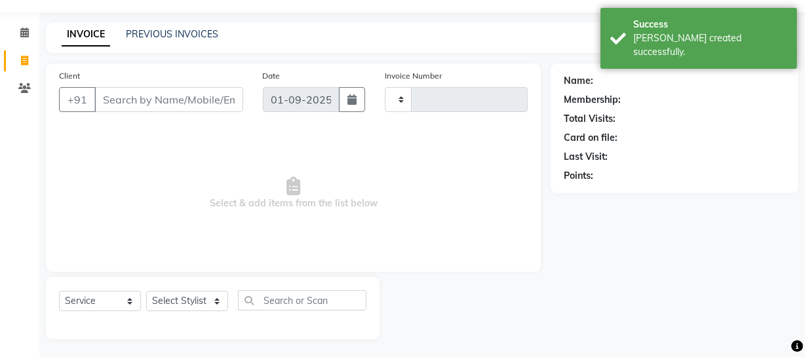
type input "3929"
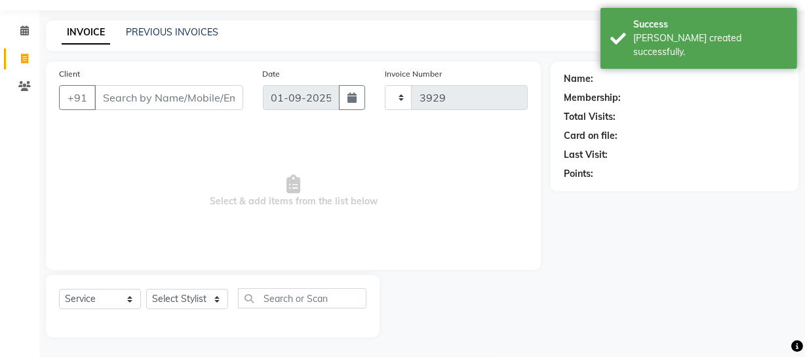
select select "735"
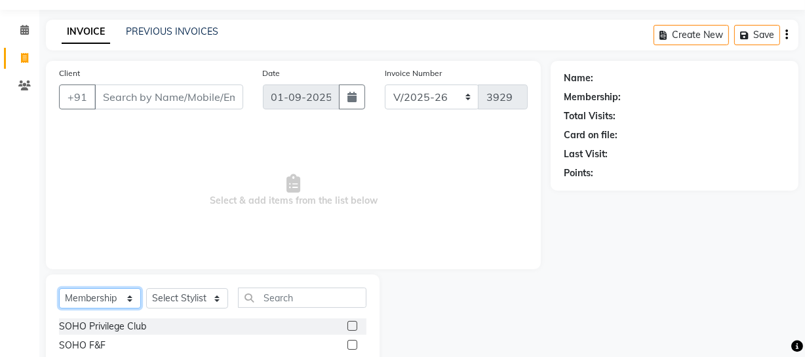
drag, startPoint x: 106, startPoint y: 298, endPoint x: 107, endPoint y: 292, distance: 6.6
click at [106, 298] on select "Select Service Product Membership Package Voucher Prepaid Gift Card" at bounding box center [100, 299] width 82 height 20
select select "V"
click at [59, 289] on select "Select Service Product Membership Package Voucher Prepaid Gift Card" at bounding box center [100, 299] width 82 height 20
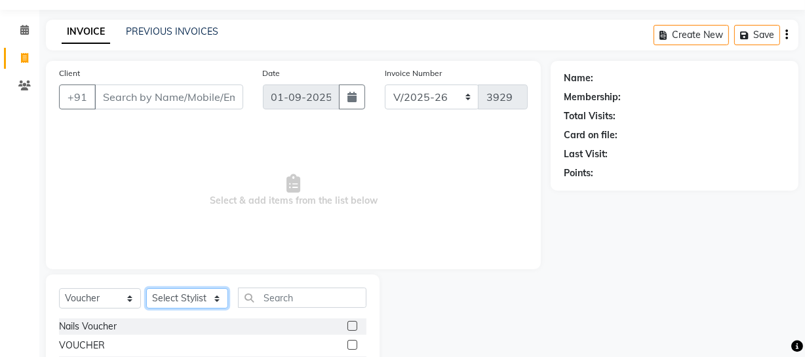
click at [171, 294] on select "Select Stylist [PERSON_NAME] Adhamya [PERSON_NAME] [PERSON_NAME] [PERSON_NAME] …" at bounding box center [187, 299] width 82 height 20
select select "22783"
click at [146, 289] on select "Select Stylist [PERSON_NAME] Adhamya [PERSON_NAME] [PERSON_NAME] [PERSON_NAME] …" at bounding box center [187, 299] width 82 height 20
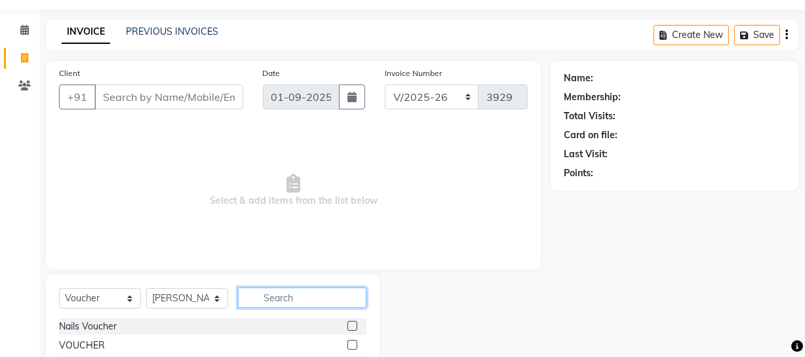
click at [268, 300] on input "text" at bounding box center [302, 298] width 129 height 20
type input "mak"
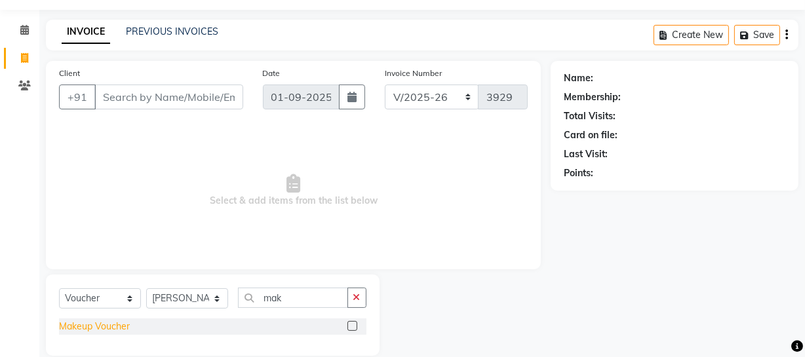
click at [125, 331] on div "Makeup Voucher" at bounding box center [94, 327] width 71 height 14
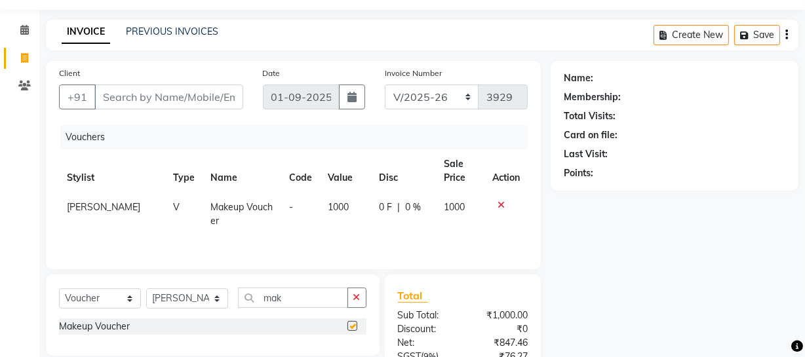
checkbox input "false"
click at [154, 106] on input "Client" at bounding box center [168, 97] width 149 height 25
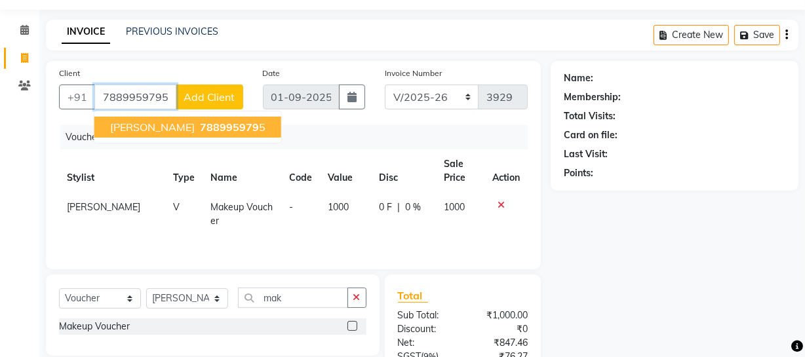
type input "7889959795"
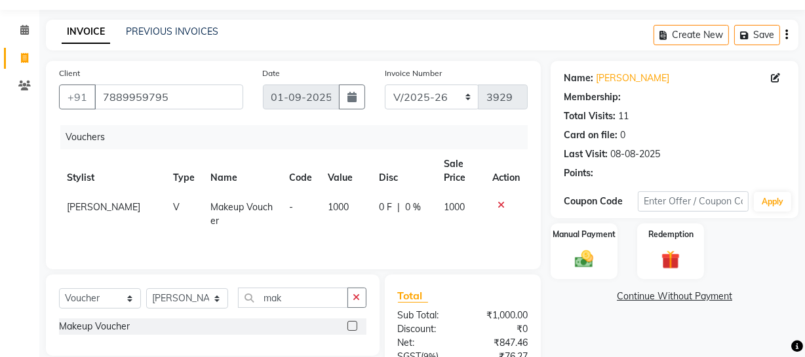
select select "1: Object"
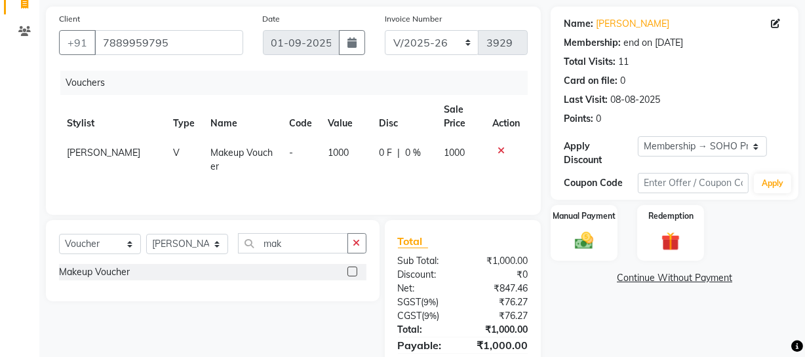
scroll to position [154, 0]
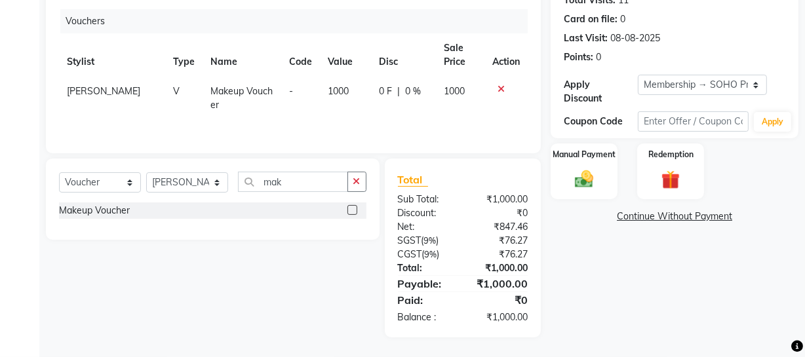
click at [332, 75] on th "Value" at bounding box center [345, 54] width 51 height 43
click at [330, 92] on span "1000" at bounding box center [338, 91] width 21 height 12
select select "22783"
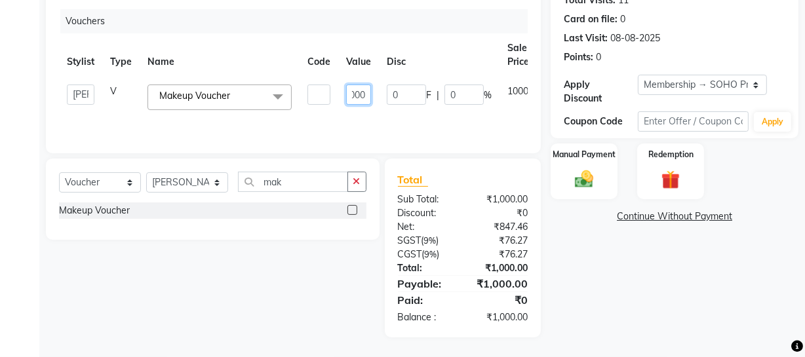
scroll to position [0, 51]
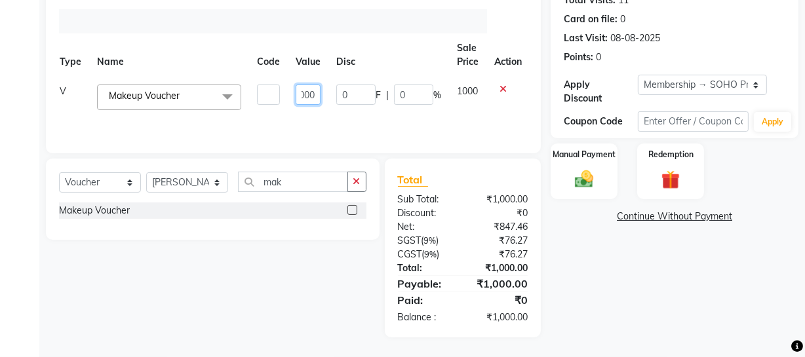
drag, startPoint x: 348, startPoint y: 92, endPoint x: 570, endPoint y: 62, distance: 224.3
click at [570, 62] on div "Client +91 7889959795 Date 01-09-2025 Invoice Number Red/2025-26 V/2025 V/2025-…" at bounding box center [422, 141] width 773 height 393
type input "7500"
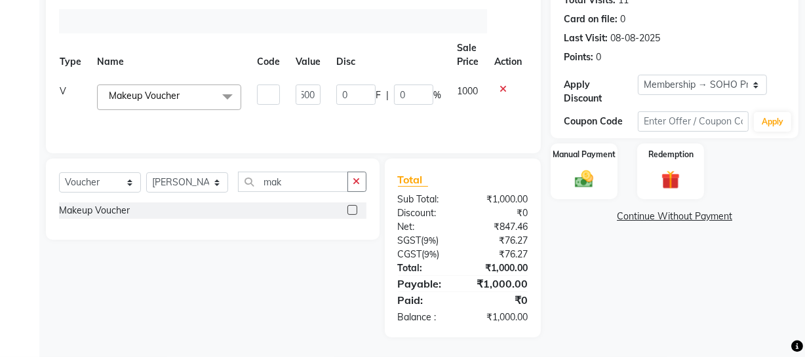
click at [623, 265] on div "Name: Palvi Gupta Membership: end on 02-03-2026 Total Visits: 11 Card on file: …" at bounding box center [680, 141] width 258 height 393
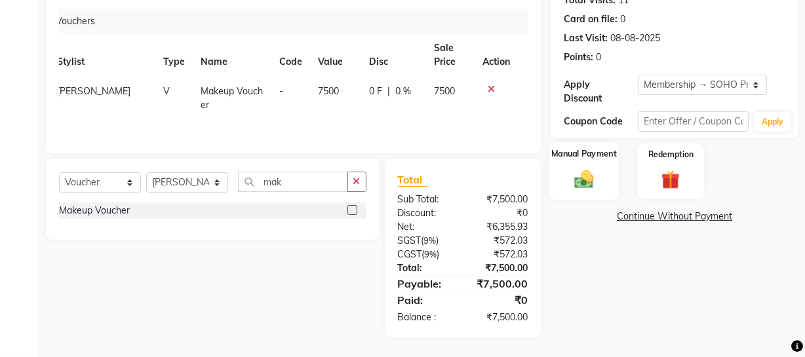
drag, startPoint x: 590, startPoint y: 172, endPoint x: 597, endPoint y: 188, distance: 17.3
click at [590, 172] on img at bounding box center [584, 180] width 31 height 22
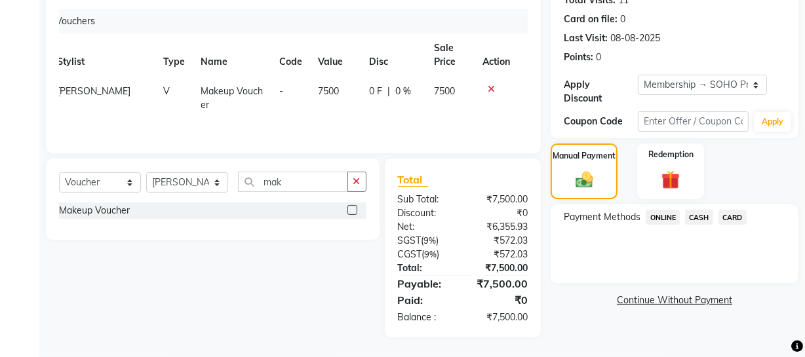
click at [674, 220] on span "ONLINE" at bounding box center [663, 217] width 34 height 15
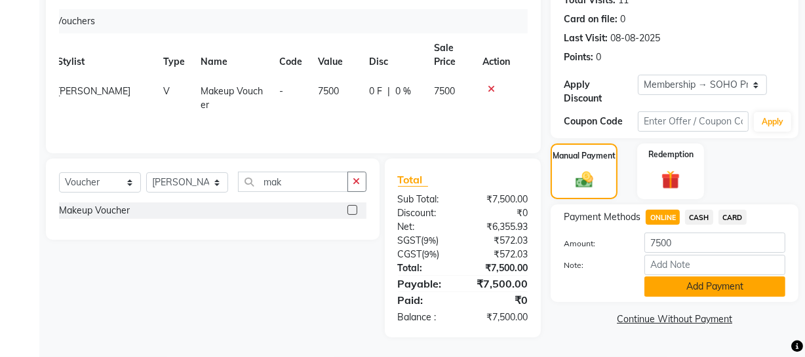
click at [703, 286] on button "Add Payment" at bounding box center [715, 287] width 141 height 20
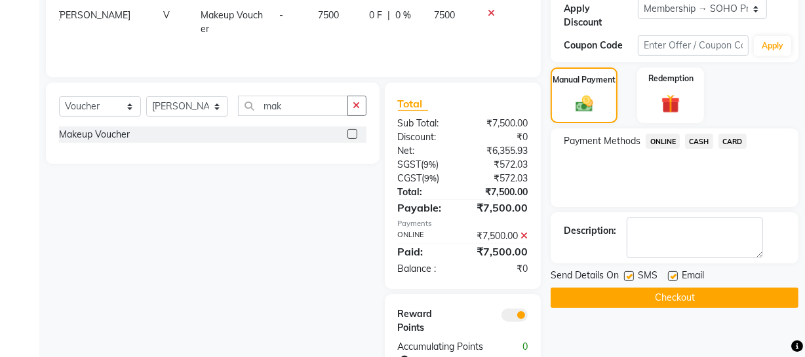
scroll to position [273, 0]
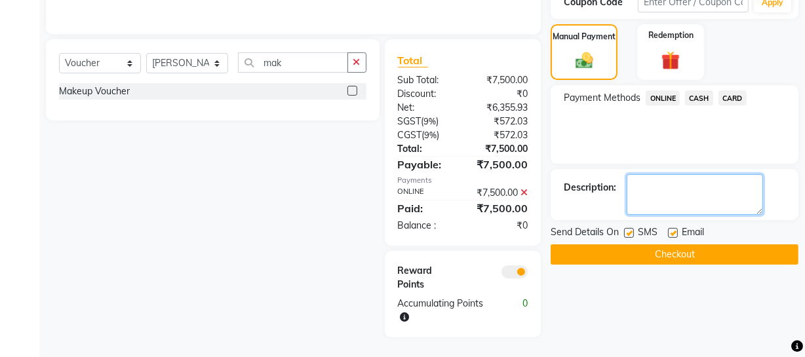
click at [653, 187] on textarea at bounding box center [695, 194] width 136 height 41
type textarea "Voucher for 3 party makeups on 21 NOV by Meenakshi. Category to be decided late…"
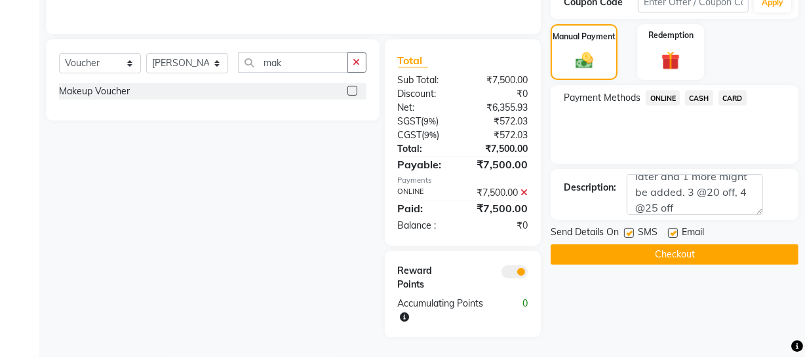
click at [697, 260] on button "Checkout" at bounding box center [675, 255] width 248 height 20
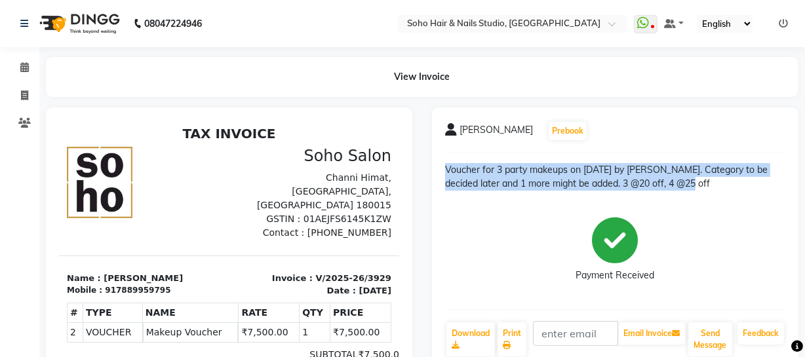
drag, startPoint x: 446, startPoint y: 168, endPoint x: 682, endPoint y: 177, distance: 236.3
click at [709, 184] on p "Voucher for 3 party makeups on 21 NOV by Meenakshi. Category to be decided late…" at bounding box center [615, 177] width 340 height 28
copy p "Voucher for 3 party makeups on 21 NOV by Meenakshi. Category to be decided late…"
click at [22, 92] on icon at bounding box center [24, 96] width 7 height 10
select select "service"
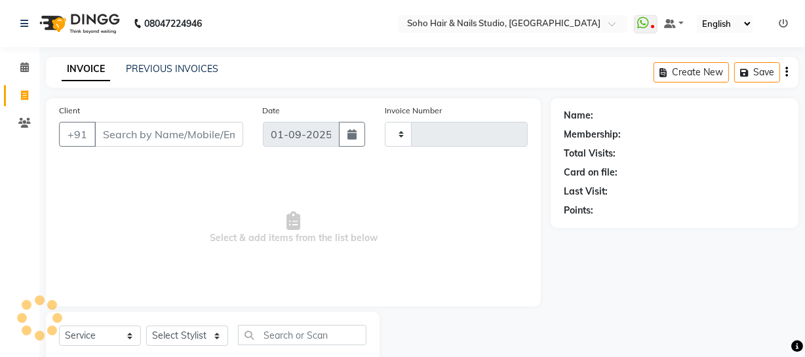
scroll to position [37, 0]
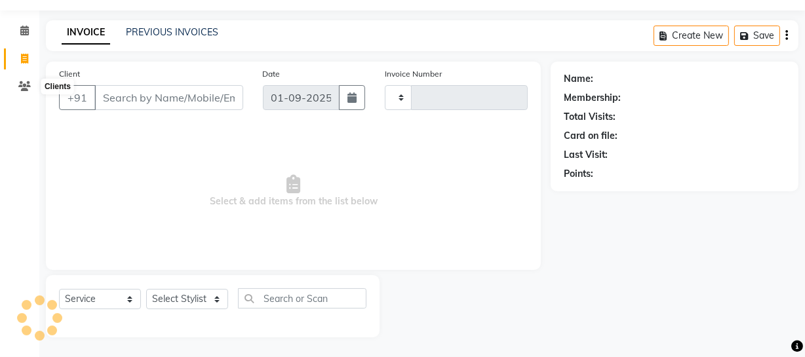
type input "3930"
select select "735"
select select "membership"
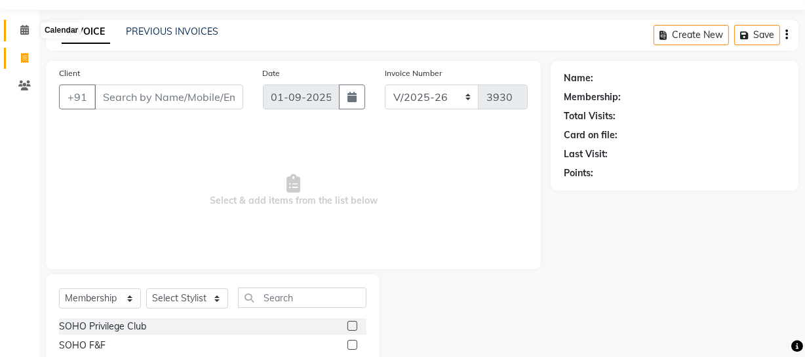
click at [25, 36] on span at bounding box center [24, 30] width 23 height 15
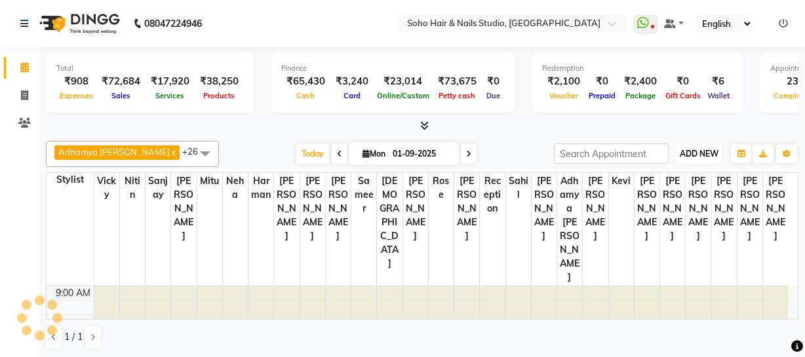
click at [707, 150] on span "ADD NEW" at bounding box center [699, 154] width 39 height 10
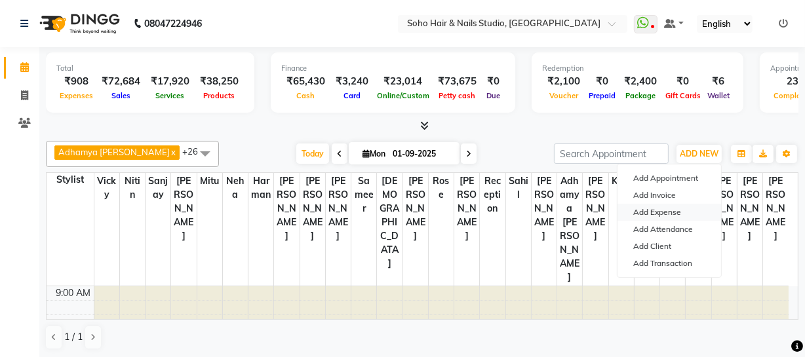
click at [669, 213] on link "Add Expense" at bounding box center [670, 212] width 104 height 17
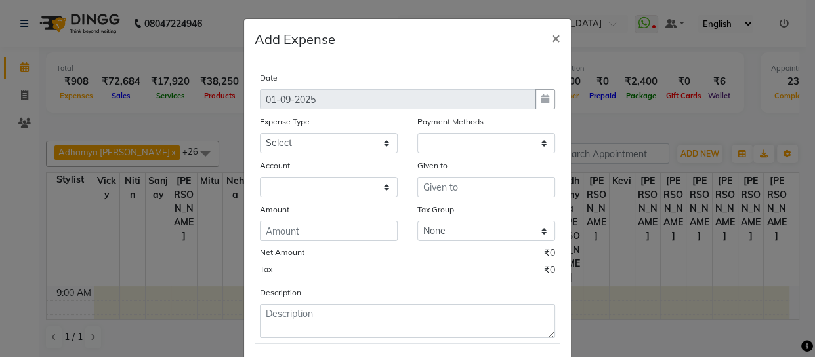
select select "1"
select select "2529"
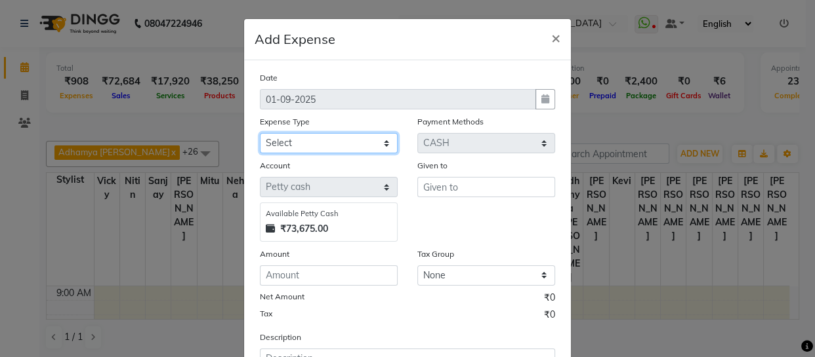
click at [314, 142] on select "Select Cash transfer to bank Client Snacks Fuel Govt fee Incentive Maintenance …" at bounding box center [329, 143] width 138 height 20
select select "22565"
click at [260, 134] on select "Select Cash transfer to bank Client Snacks Fuel Govt fee Incentive Maintenance …" at bounding box center [329, 143] width 138 height 20
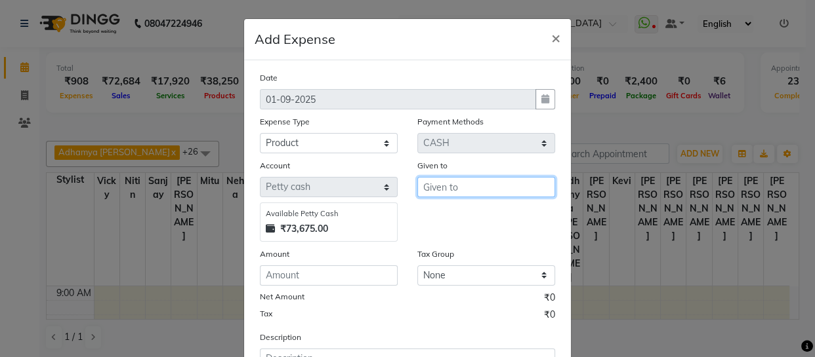
click at [466, 183] on input "text" at bounding box center [486, 187] width 138 height 20
type input "[PERSON_NAME]"
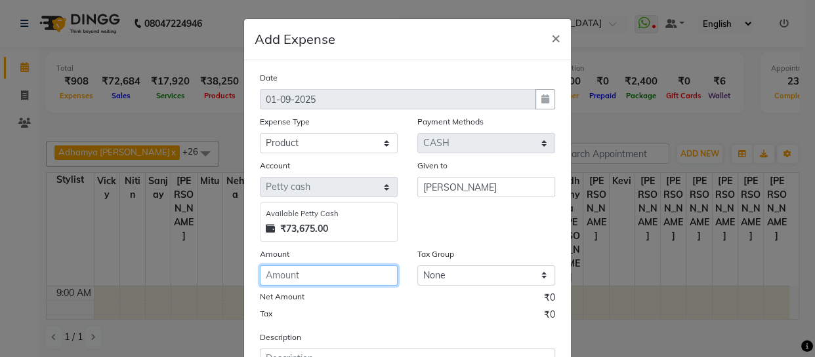
click at [362, 272] on input "number" at bounding box center [329, 276] width 138 height 20
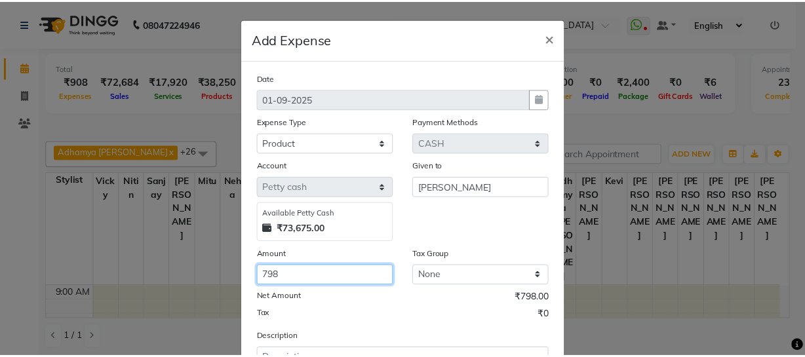
scroll to position [113, 0]
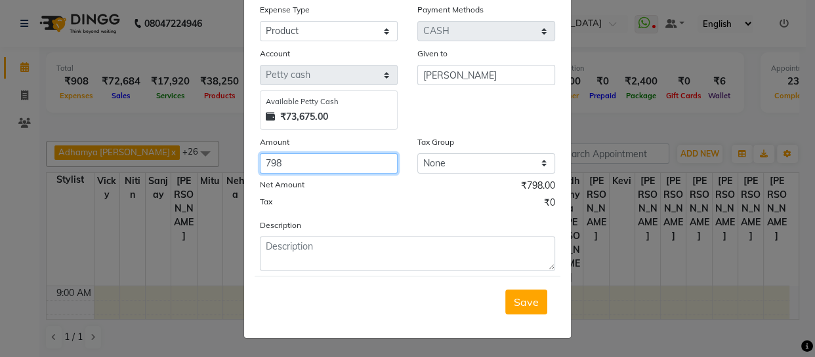
type input "798"
click at [347, 233] on div "Description" at bounding box center [407, 244] width 315 height 52
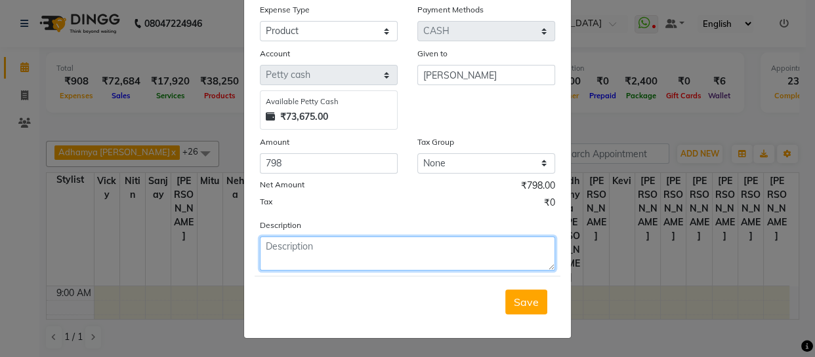
click at [347, 249] on textarea at bounding box center [407, 254] width 295 height 34
type textarea "colourtube"
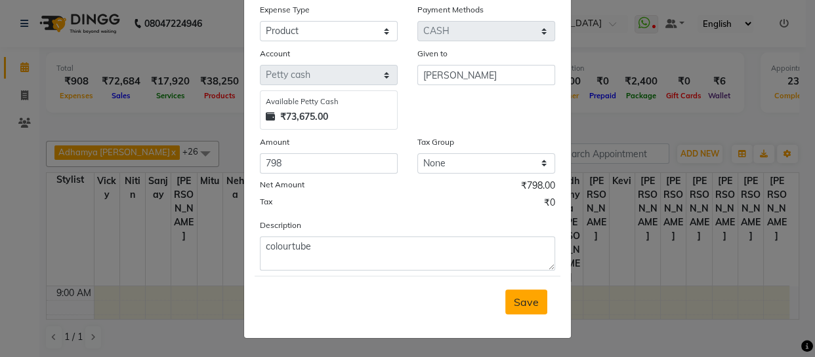
click at [523, 304] on span "Save" at bounding box center [526, 302] width 25 height 13
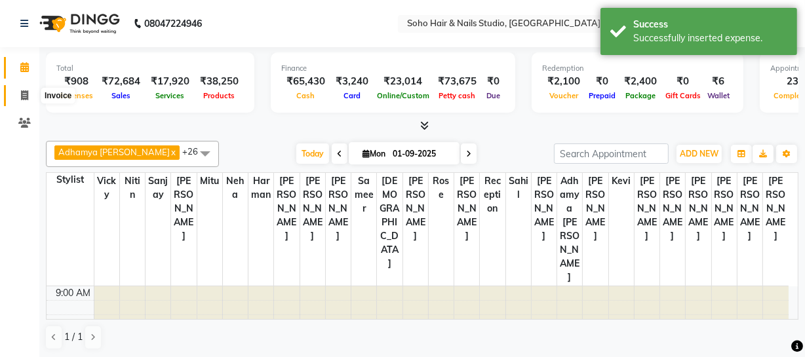
click at [30, 89] on span at bounding box center [24, 96] width 23 height 15
select select "service"
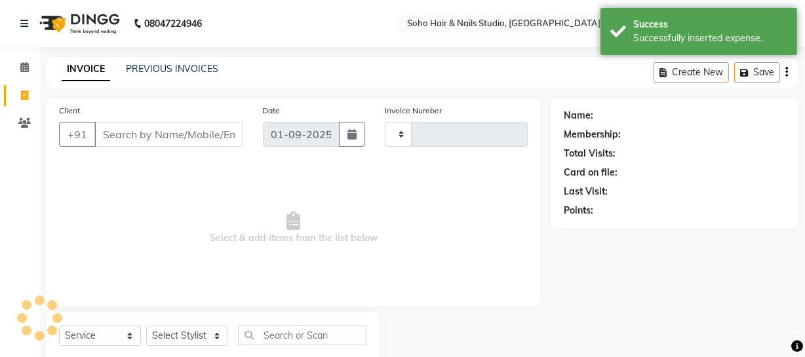
type input "3930"
select select "735"
select select "membership"
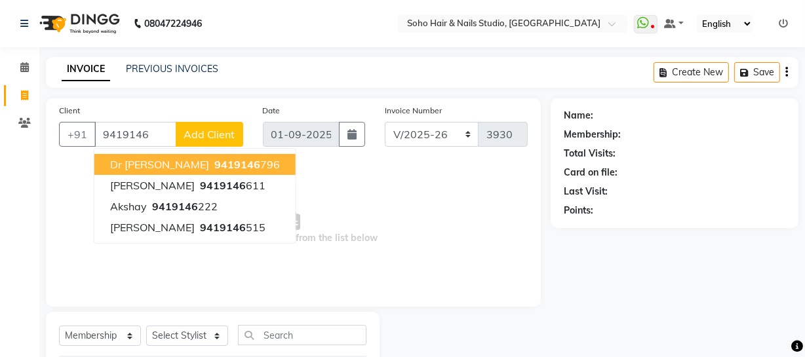
click at [214, 160] on span "9419146" at bounding box center [237, 164] width 46 height 13
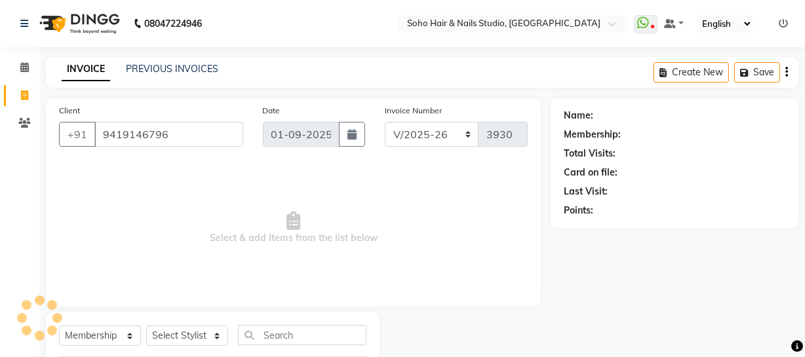
type input "9419146796"
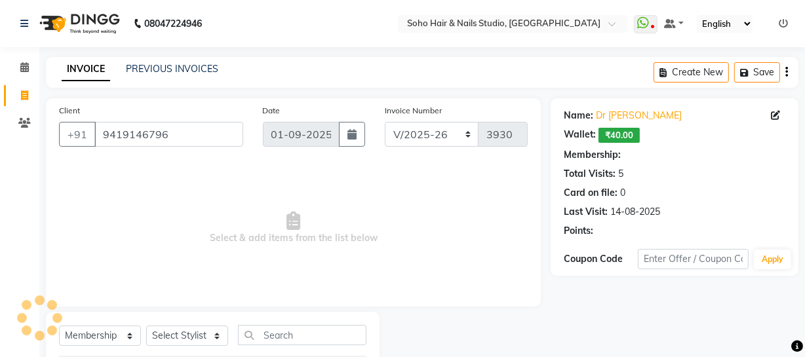
select select "1: Object"
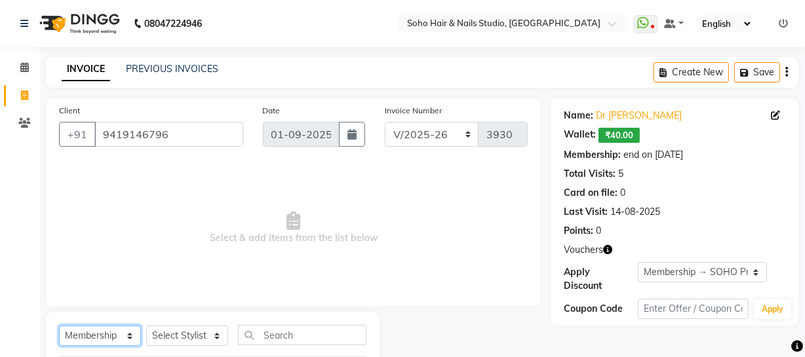
click at [120, 343] on select "Select Service Product Membership Package Voucher Prepaid Gift Card" at bounding box center [100, 336] width 82 height 20
select select "service"
click at [59, 326] on select "Select Service Product Membership Package Voucher Prepaid Gift Card" at bounding box center [100, 336] width 82 height 20
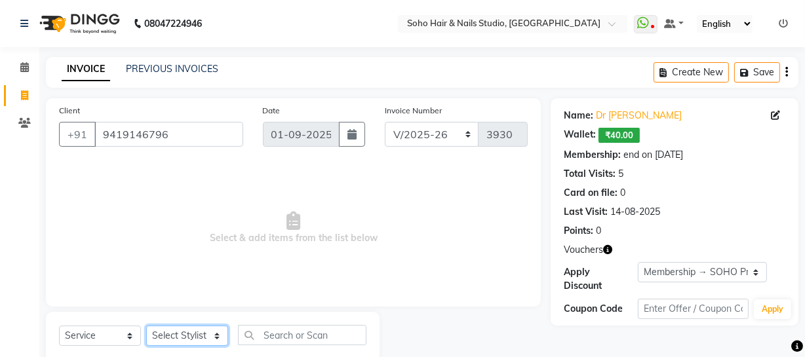
click at [184, 336] on select "Select Stylist [PERSON_NAME] Adhamya [PERSON_NAME] [PERSON_NAME] [PERSON_NAME] …" at bounding box center [187, 336] width 82 height 20
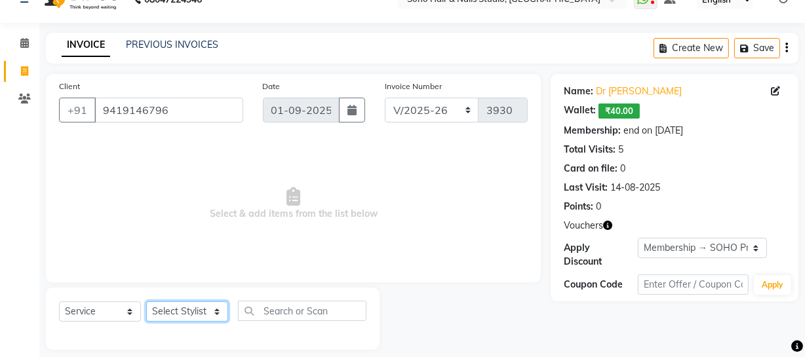
scroll to position [37, 0]
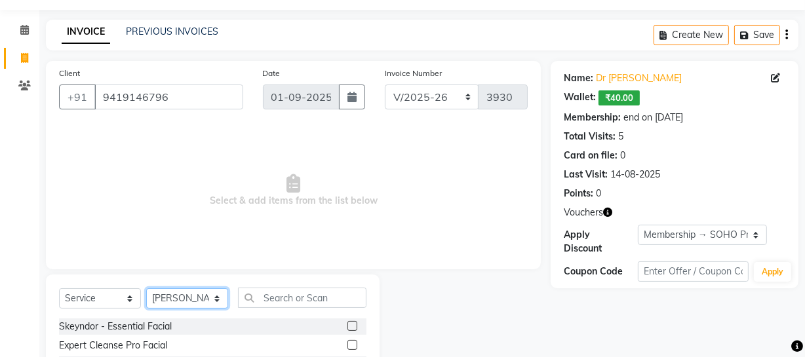
select select "29543"
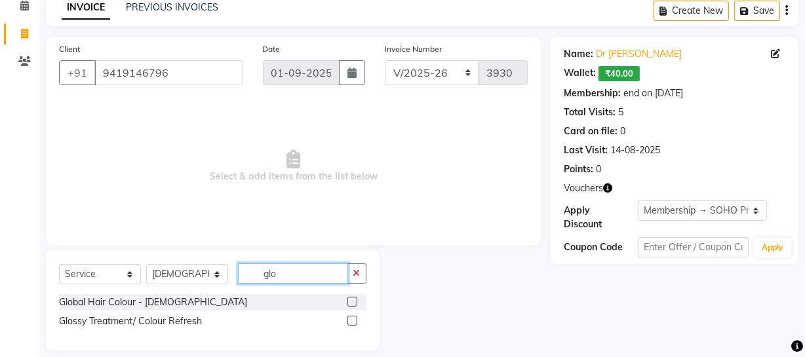
scroll to position [75, 0]
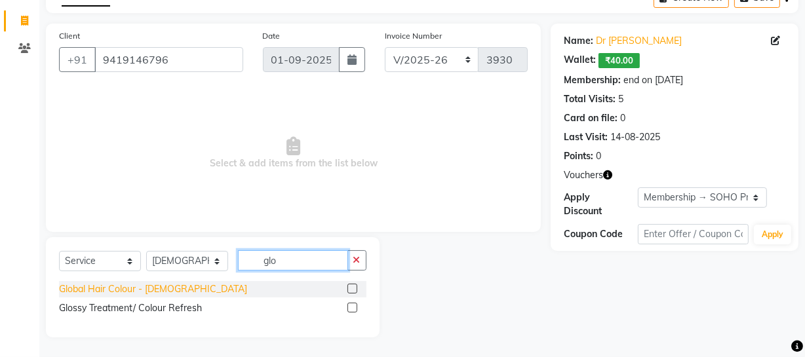
type input "glo"
click at [155, 294] on div "Global Hair Colour - Female" at bounding box center [153, 290] width 188 height 14
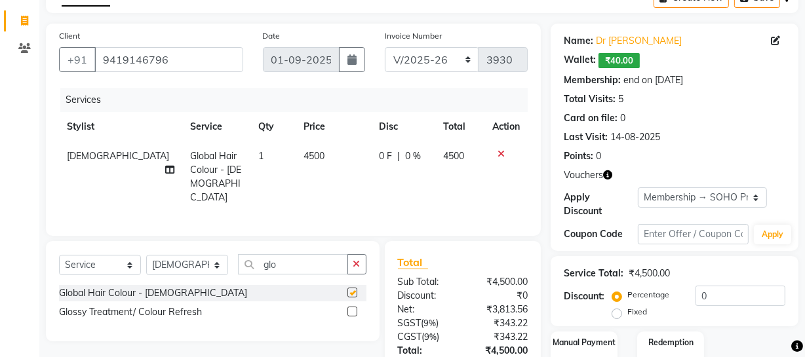
checkbox input "false"
click at [230, 259] on div "Select Service Product Membership Package Voucher Prepaid Gift Card Select Styl…" at bounding box center [213, 269] width 308 height 31
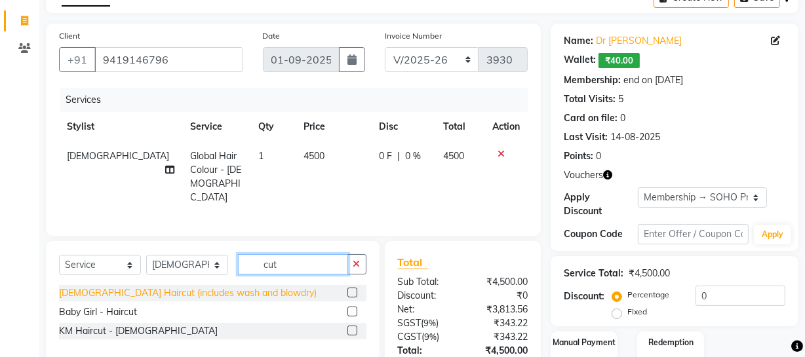
type input "cut"
click at [194, 289] on div "Female Haircut (includes wash and blowdry)" at bounding box center [188, 294] width 258 height 14
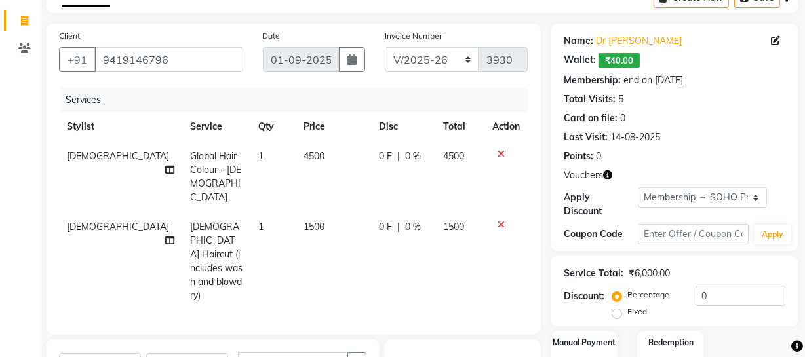
checkbox input "false"
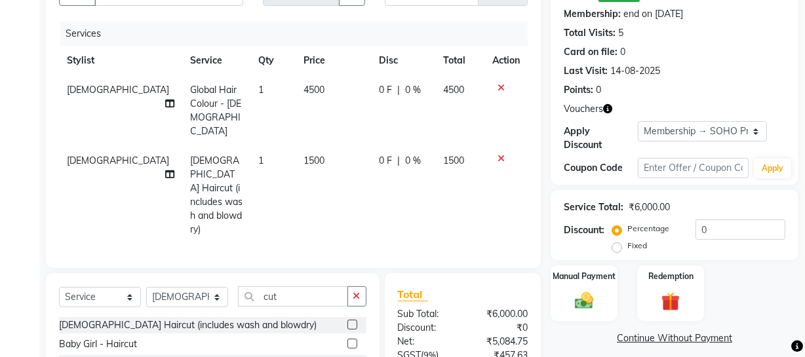
scroll to position [0, 0]
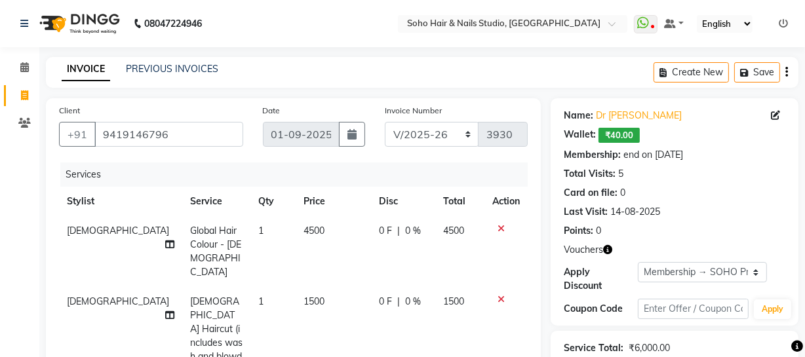
click at [304, 229] on span "4500" at bounding box center [314, 231] width 21 height 12
select select "29543"
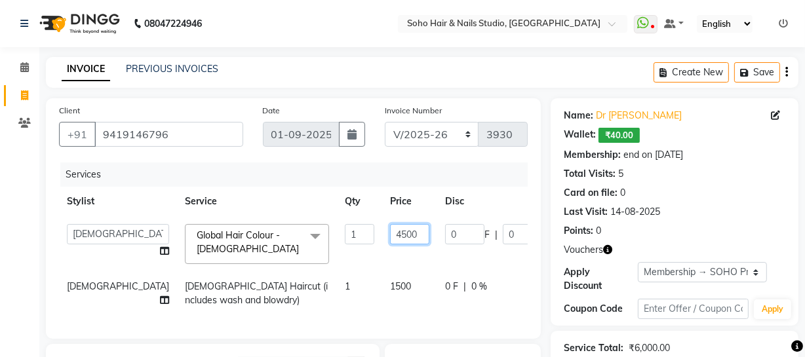
drag, startPoint x: 344, startPoint y: 235, endPoint x: 300, endPoint y: 233, distance: 43.3
click at [300, 233] on tr "Abhishek Kohli Adhamya Bamotra Amit Anita Kumari Arun Sain Avijit Das Bhabesh D…" at bounding box center [349, 244] width 580 height 56
type input "5500"
click at [407, 178] on div "Services" at bounding box center [298, 175] width 477 height 24
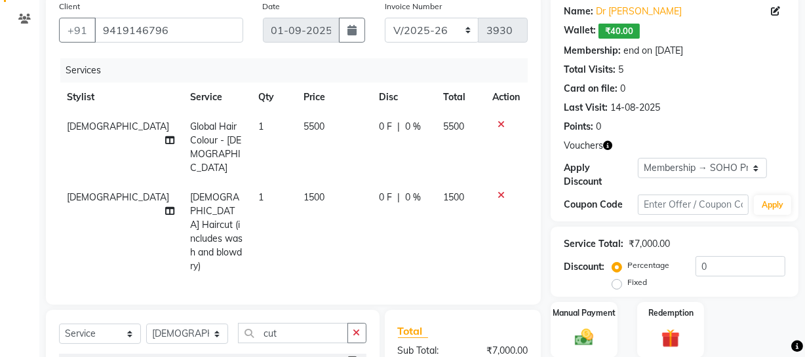
scroll to position [237, 0]
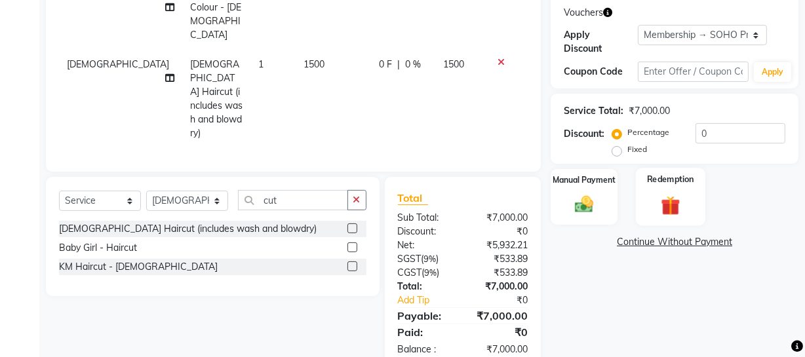
click at [659, 196] on img at bounding box center [670, 205] width 31 height 24
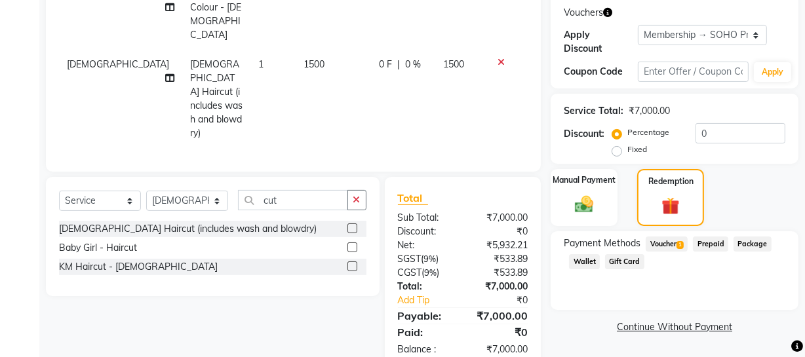
click at [680, 250] on span "Voucher 1" at bounding box center [667, 244] width 42 height 15
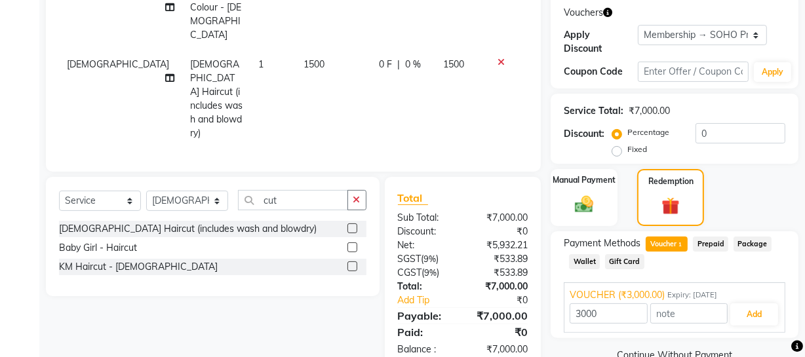
scroll to position [264, 0]
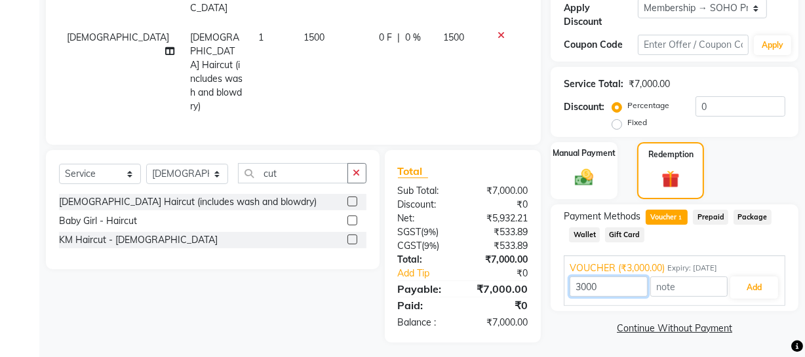
drag, startPoint x: 639, startPoint y: 280, endPoint x: 443, endPoint y: 285, distance: 196.2
click at [516, 285] on div "Client +91 9419146796 Date 01-09-2025 Invoice Number Red/2025-26 V/2025 V/2025-…" at bounding box center [422, 88] width 773 height 509
type input "1000"
click at [750, 283] on button "Add" at bounding box center [755, 288] width 48 height 22
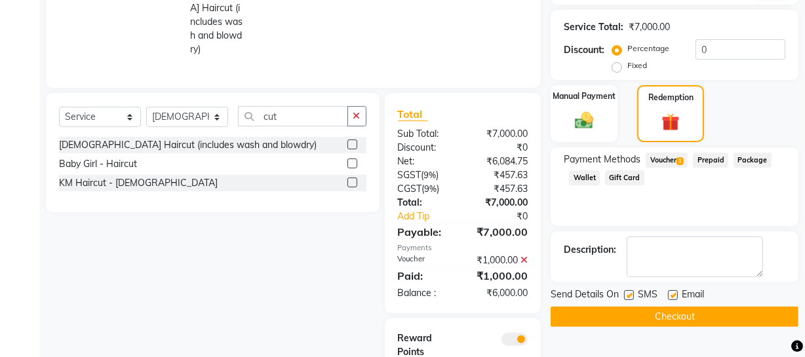
scroll to position [357, 0]
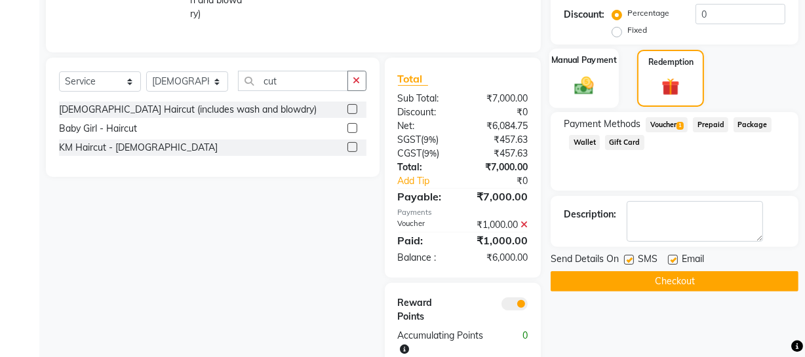
click at [598, 94] on img at bounding box center [584, 85] width 31 height 22
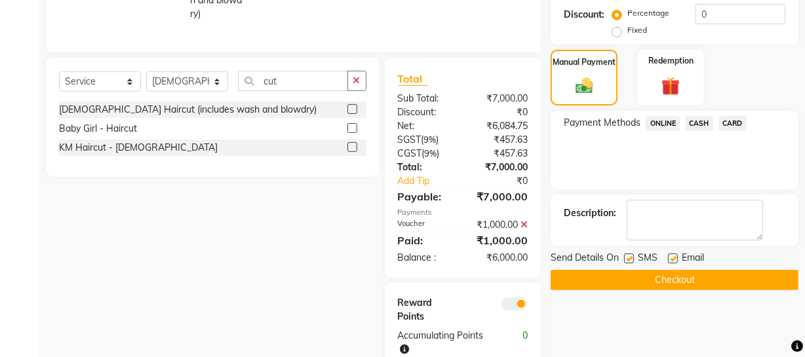
click at [689, 122] on span "CASH" at bounding box center [699, 123] width 28 height 15
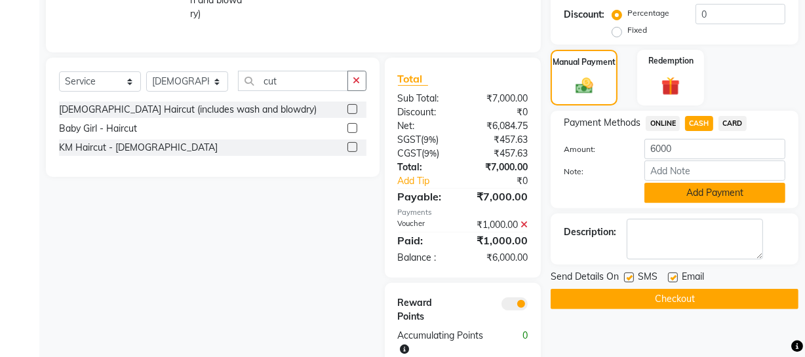
click at [715, 202] on button "Add Payment" at bounding box center [715, 193] width 141 height 20
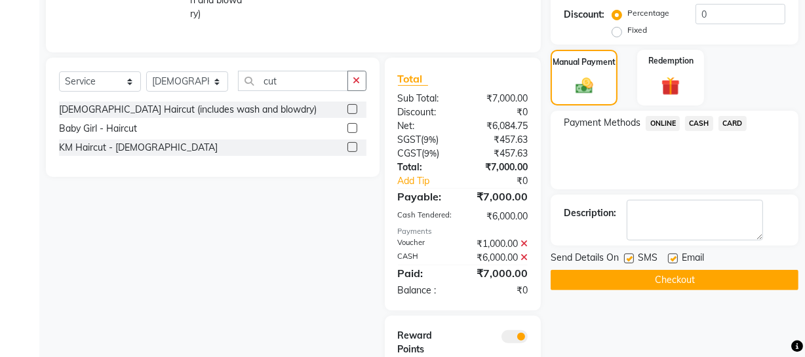
click at [661, 278] on button "Checkout" at bounding box center [675, 280] width 248 height 20
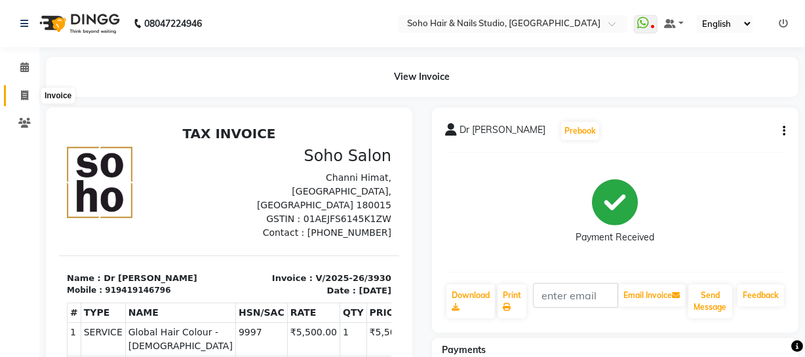
click at [24, 91] on icon at bounding box center [24, 96] width 7 height 10
select select "service"
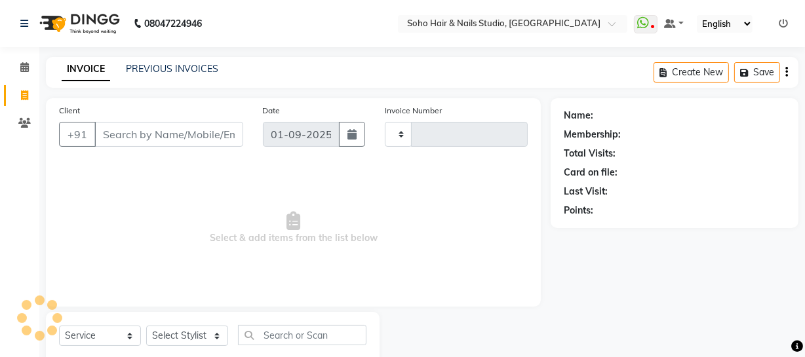
scroll to position [37, 0]
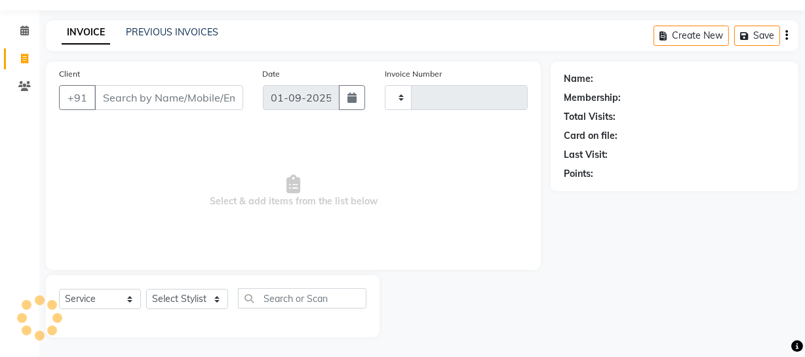
type input "3931"
select select "735"
select select "membership"
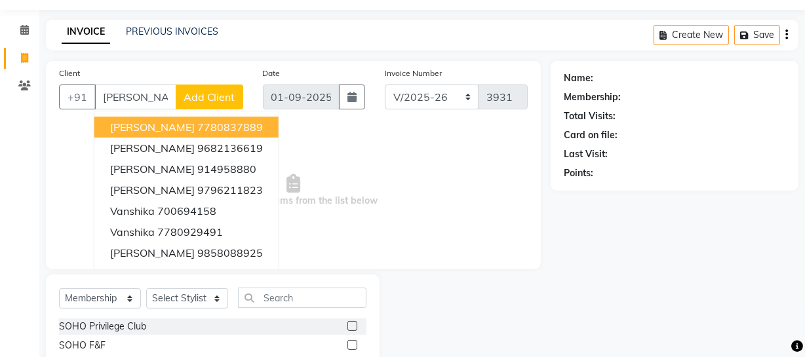
click at [197, 123] on ngb-highlight "7780837889" at bounding box center [230, 127] width 66 height 13
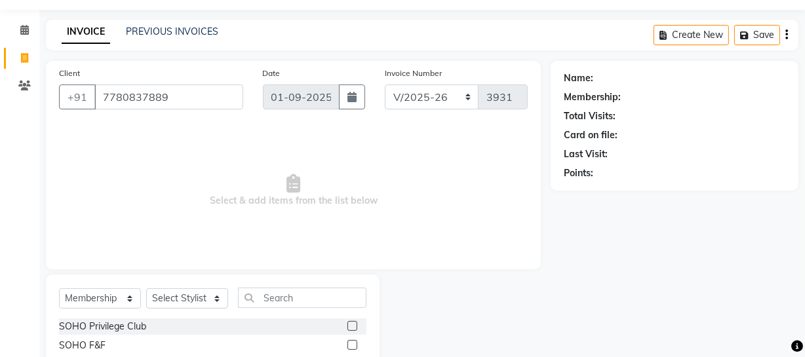
type input "7780837889"
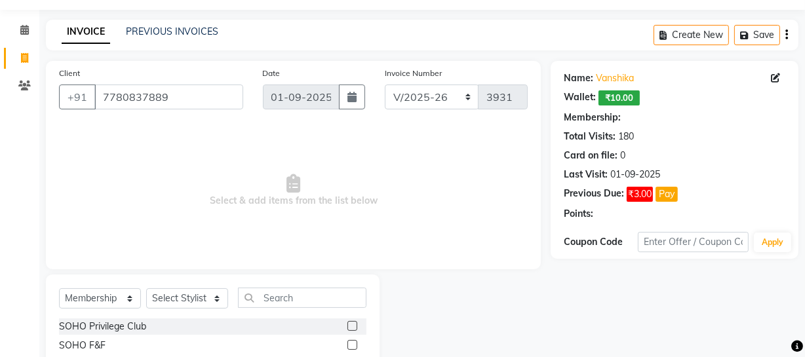
select select "1: Object"
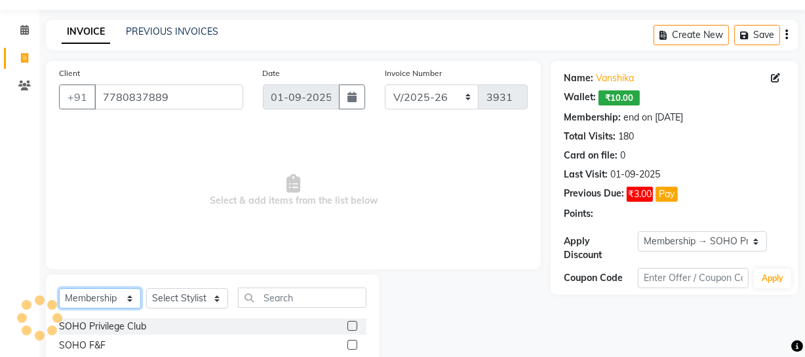
click at [116, 296] on select "Select Service Product Membership Package Voucher Prepaid Gift Card" at bounding box center [100, 299] width 82 height 20
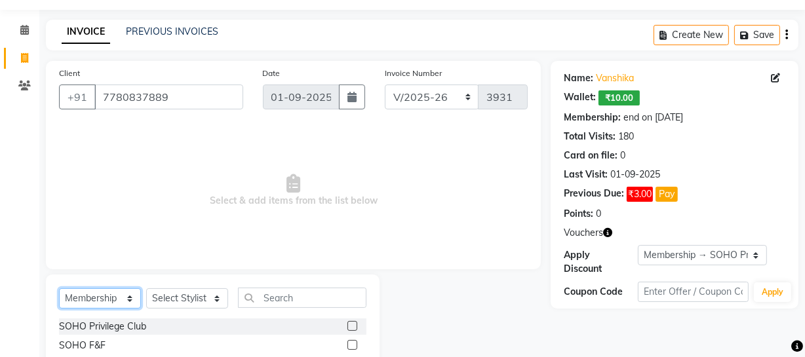
select select "service"
click at [59, 289] on select "Select Service Product Membership Package Voucher Prepaid Gift Card" at bounding box center [100, 299] width 82 height 20
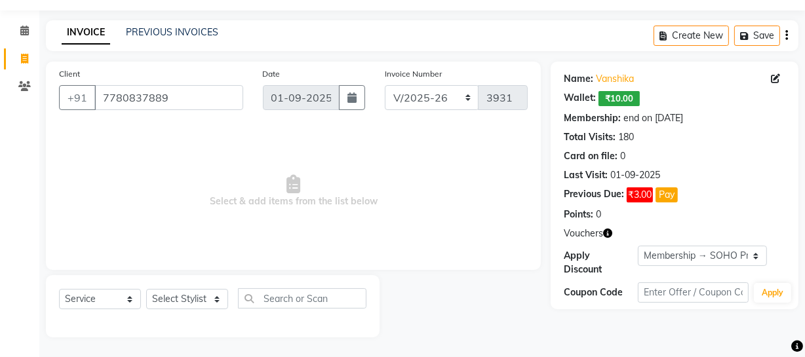
click at [190, 310] on div "Select Service Product Membership Package Voucher Prepaid Gift Card Select Styl…" at bounding box center [213, 304] width 308 height 31
drag, startPoint x: 188, startPoint y: 303, endPoint x: 191, endPoint y: 291, distance: 12.3
click at [188, 303] on select "Select Stylist [PERSON_NAME] Adhamya [PERSON_NAME] [PERSON_NAME] [PERSON_NAME] …" at bounding box center [187, 299] width 82 height 20
select select "38041"
click at [146, 289] on select "Select Stylist [PERSON_NAME] Adhamya [PERSON_NAME] [PERSON_NAME] [PERSON_NAME] …" at bounding box center [187, 299] width 82 height 20
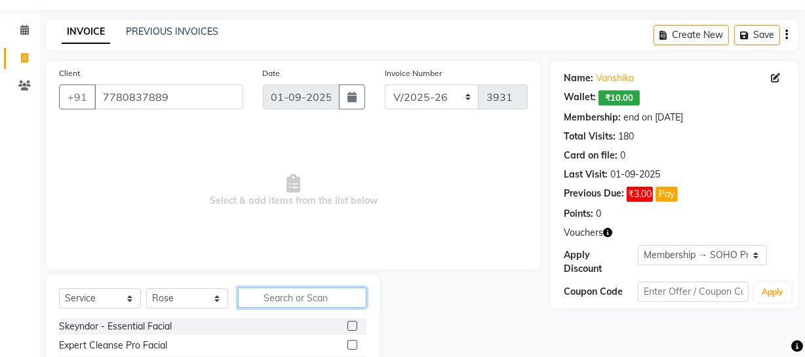
click at [278, 304] on input "text" at bounding box center [302, 298] width 129 height 20
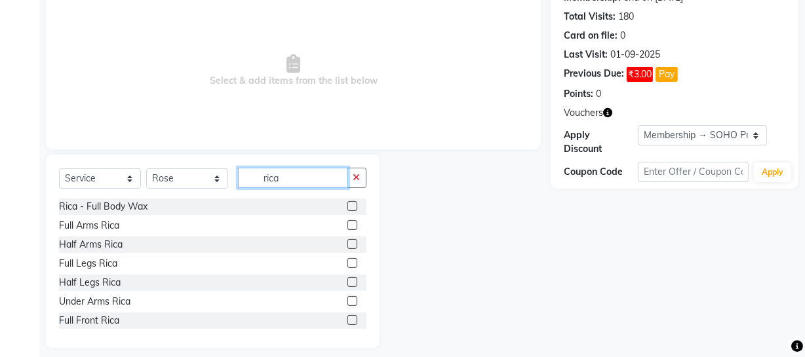
scroll to position [169, 0]
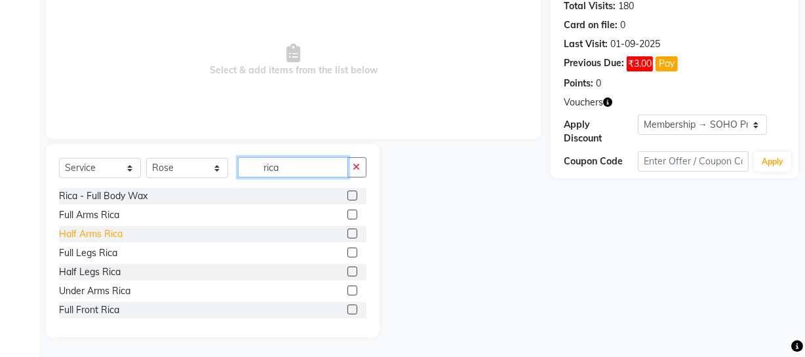
type input "rica"
click at [117, 230] on div "Half Arms Rica" at bounding box center [91, 235] width 64 height 14
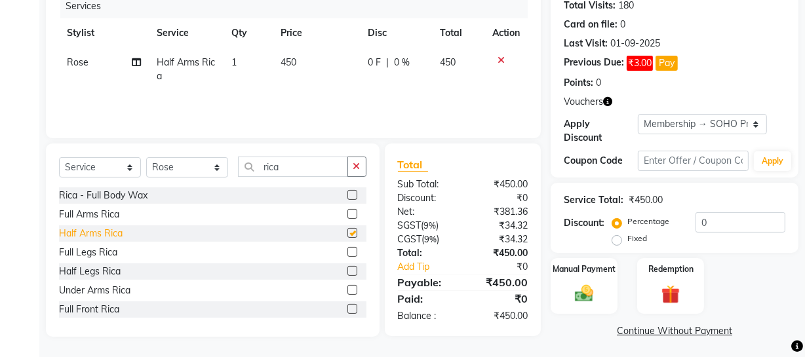
checkbox input "false"
click at [313, 75] on td "450" at bounding box center [316, 69] width 87 height 43
select select "38041"
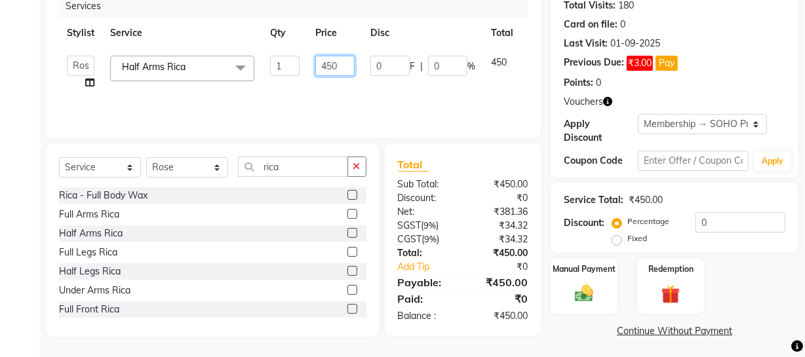
drag, startPoint x: 335, startPoint y: 63, endPoint x: 318, endPoint y: 66, distance: 17.3
click at [321, 66] on input "450" at bounding box center [334, 66] width 39 height 20
type input "550"
click at [286, 167] on input "rica" at bounding box center [293, 167] width 110 height 20
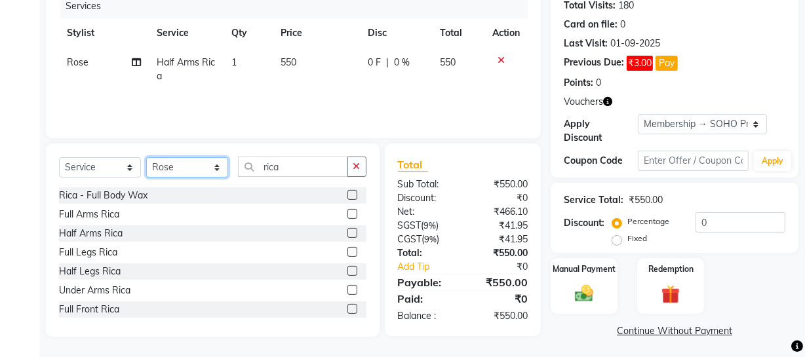
click at [218, 167] on select "Select Stylist [PERSON_NAME] Adhamya [PERSON_NAME] [PERSON_NAME] [PERSON_NAME] …" at bounding box center [187, 167] width 82 height 20
drag, startPoint x: 317, startPoint y: 164, endPoint x: 230, endPoint y: 171, distance: 87.5
click at [232, 171] on div "Select Service Product Membership Package Voucher Prepaid Gift Card Select Styl…" at bounding box center [213, 172] width 308 height 31
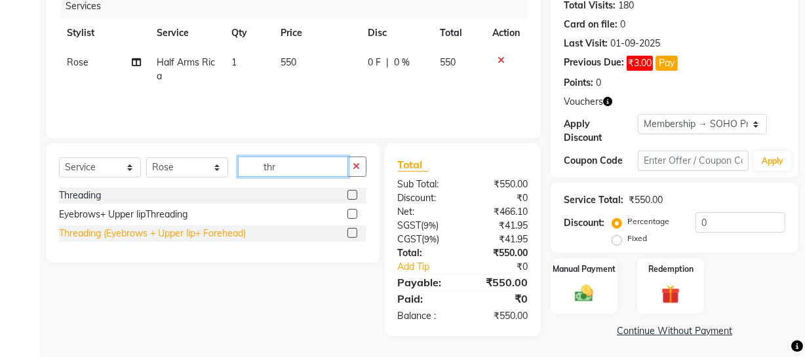
type input "thr"
click at [191, 228] on div "Threading (Eyebrows + Upper lip+ Forehead)" at bounding box center [152, 234] width 187 height 14
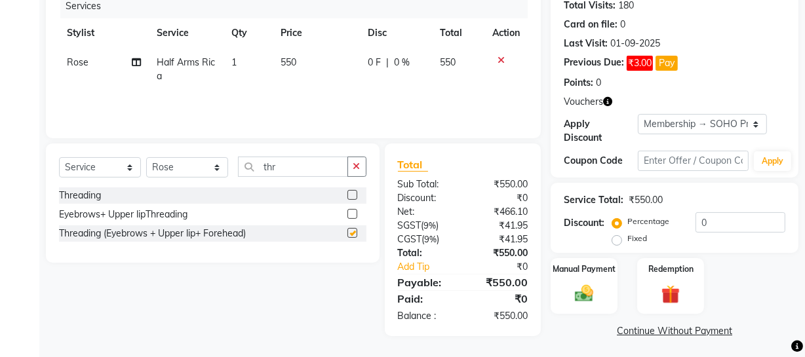
checkbox input "false"
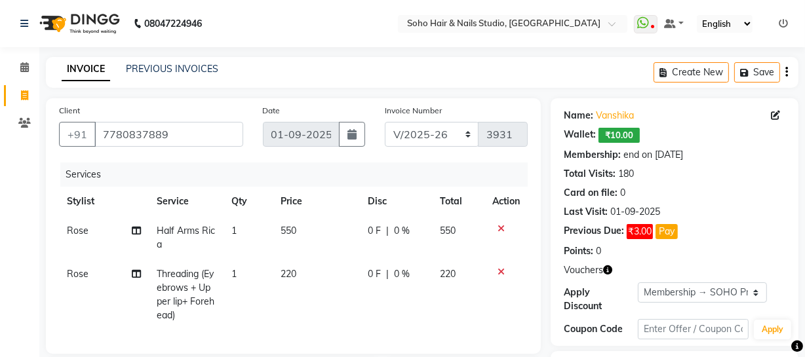
scroll to position [0, 0]
click at [750, 70] on icon "button" at bounding box center [746, 72] width 13 height 9
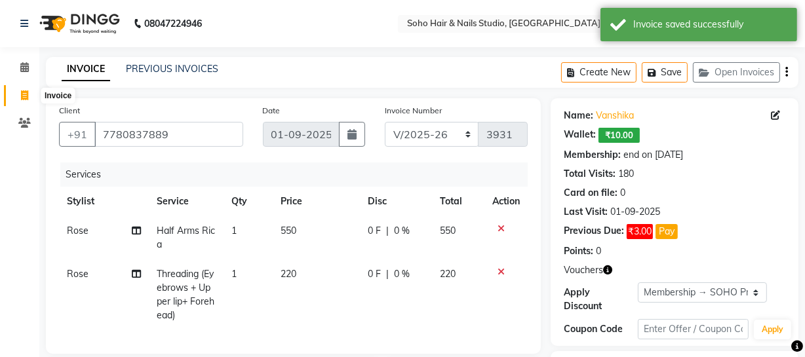
click at [21, 96] on icon at bounding box center [24, 96] width 7 height 10
select select "service"
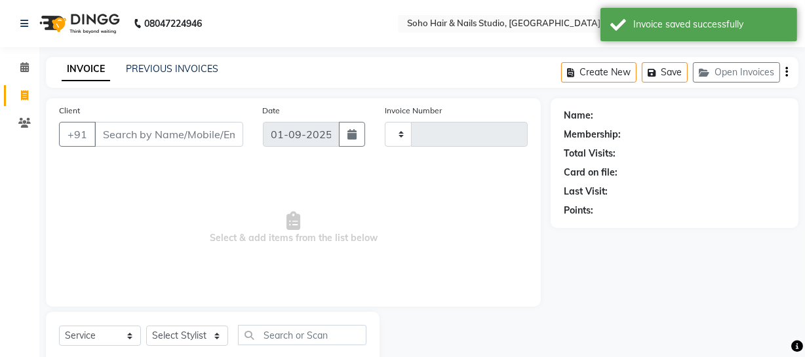
type input "3931"
select select "735"
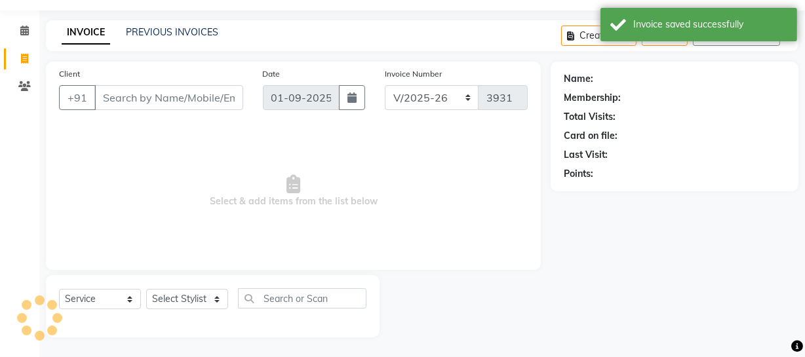
select select "membership"
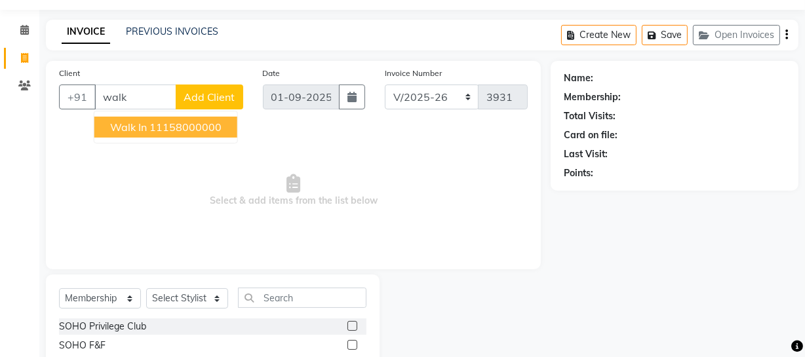
drag, startPoint x: 125, startPoint y: 129, endPoint x: 118, endPoint y: 136, distance: 9.7
click at [125, 129] on span "Walk In" at bounding box center [128, 127] width 37 height 13
type input "11158000000"
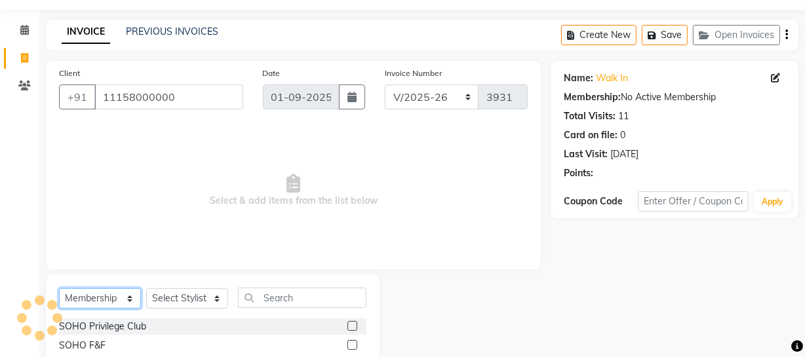
click at [109, 296] on select "Select Service Product Membership Package Voucher Prepaid Gift Card" at bounding box center [100, 299] width 82 height 20
select select "service"
click at [59, 289] on select "Select Service Product Membership Package Voucher Prepaid Gift Card" at bounding box center [100, 299] width 82 height 20
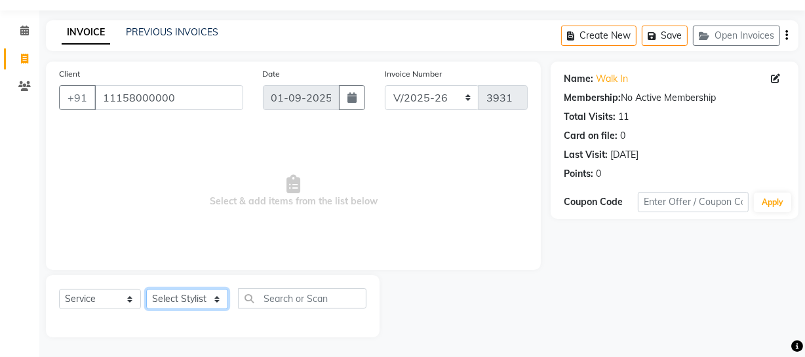
click at [206, 293] on select "Select Stylist [PERSON_NAME] Adhamya [PERSON_NAME] [PERSON_NAME] [PERSON_NAME] …" at bounding box center [187, 299] width 82 height 20
select select "13571"
click at [146, 289] on select "Select Stylist [PERSON_NAME] Adhamya [PERSON_NAME] [PERSON_NAME] [PERSON_NAME] …" at bounding box center [187, 299] width 82 height 20
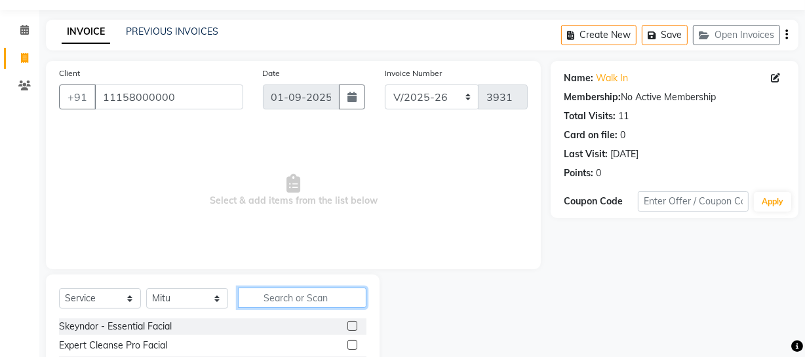
click at [264, 301] on input "text" at bounding box center [302, 298] width 129 height 20
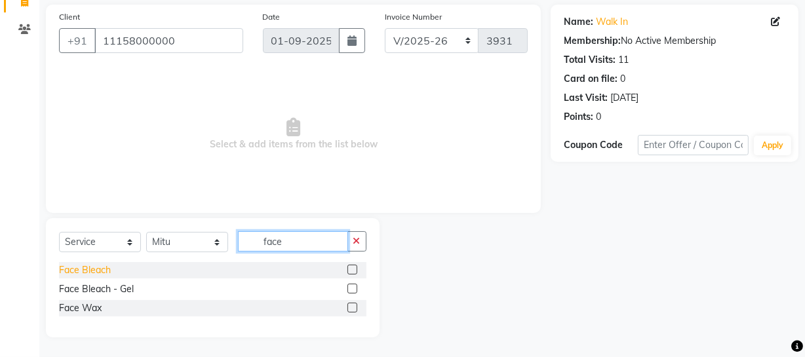
type input "face"
click at [92, 268] on div "Face Bleach" at bounding box center [85, 271] width 52 height 14
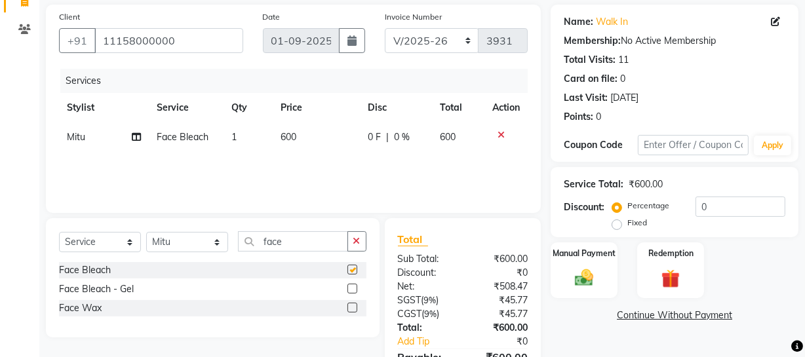
checkbox input "false"
drag, startPoint x: 321, startPoint y: 237, endPoint x: 191, endPoint y: 243, distance: 130.0
click at [212, 247] on div "Select Service Product Membership Package Voucher Prepaid Gift Card Select Styl…" at bounding box center [213, 247] width 308 height 31
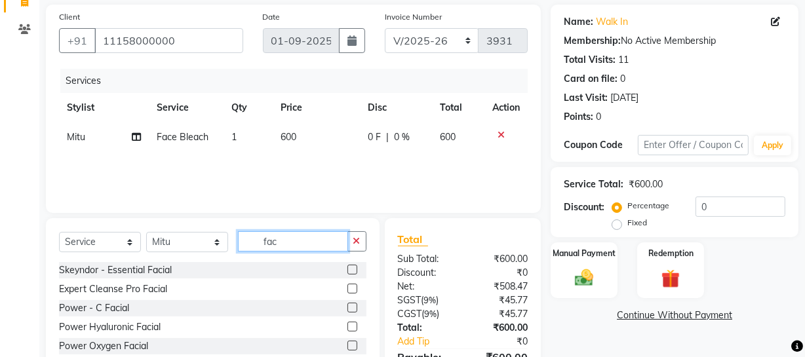
type input "face"
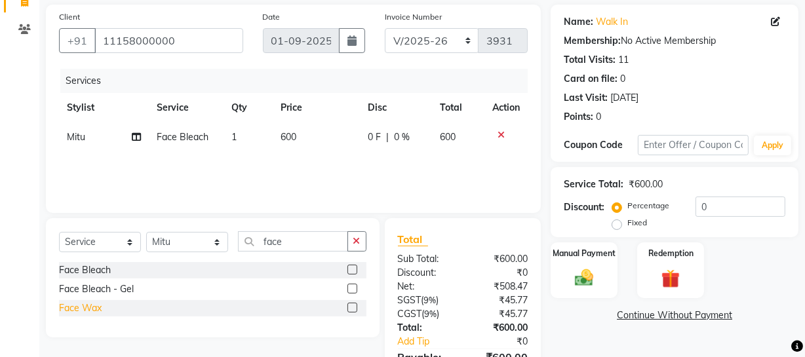
click at [90, 311] on div "Face Wax" at bounding box center [80, 309] width 43 height 14
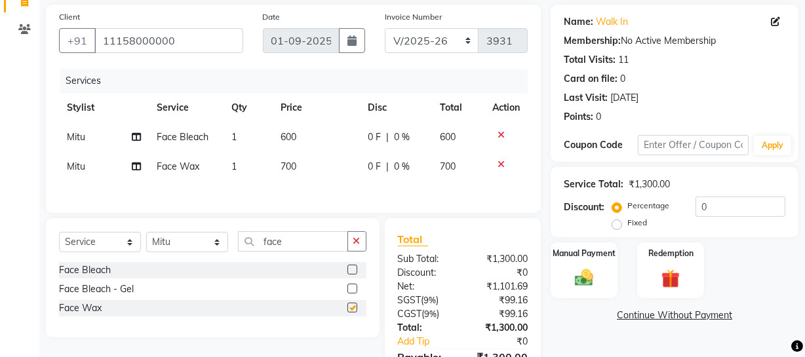
checkbox input "false"
click at [279, 171] on td "700" at bounding box center [316, 167] width 87 height 30
select select "13571"
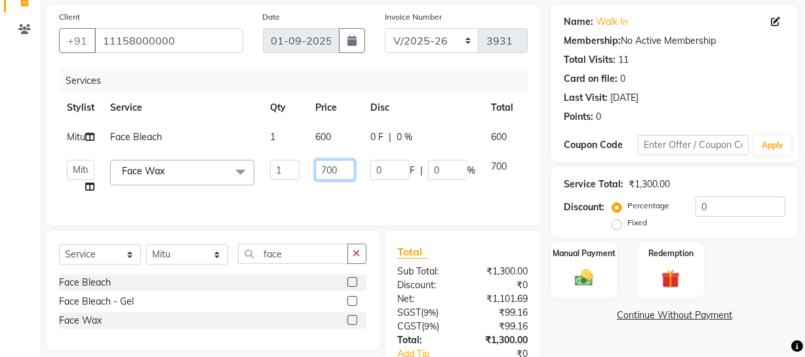
drag, startPoint x: 344, startPoint y: 181, endPoint x: 235, endPoint y: 199, distance: 111.1
click at [253, 196] on tr "Abhishek Kohli Adhamya Bamotra Amit Anita Kumari Arun Sain Avijit Das Bhabesh D…" at bounding box center [312, 177] width 506 height 50
type input "500"
click at [367, 218] on div "Client +91 11158000000 Date 01-09-2025 Invoice Number Red/2025-26 V/2025 V/2025…" at bounding box center [293, 214] width 515 height 419
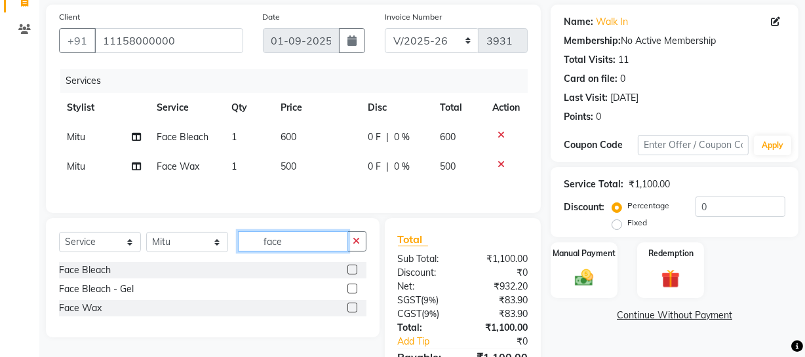
drag, startPoint x: 299, startPoint y: 246, endPoint x: 146, endPoint y: 251, distance: 152.9
click at [147, 251] on div "Select Service Product Membership Package Voucher Prepaid Gift Card Select Styl…" at bounding box center [213, 247] width 308 height 31
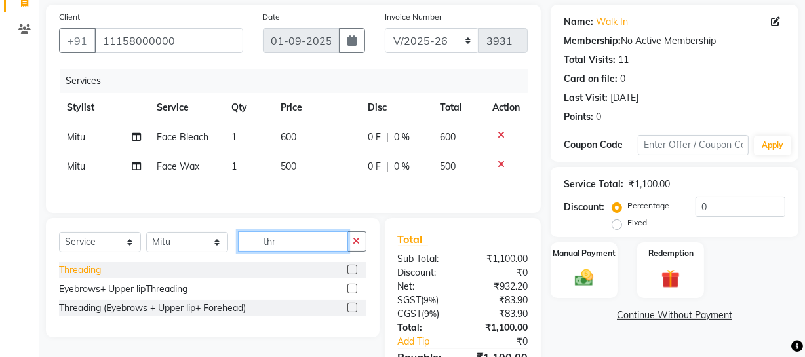
type input "thr"
click at [70, 271] on div "Threading" at bounding box center [80, 271] width 42 height 14
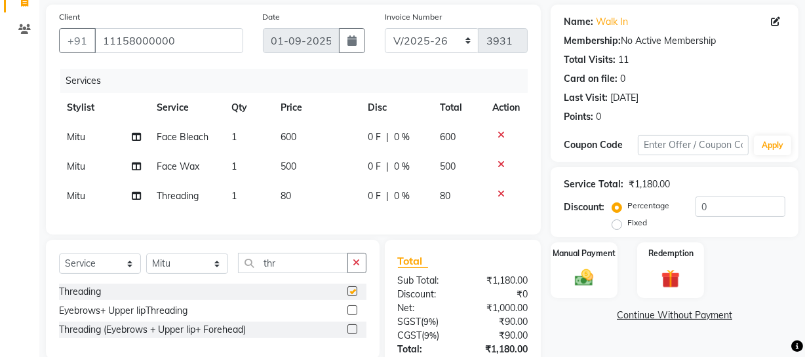
checkbox input "false"
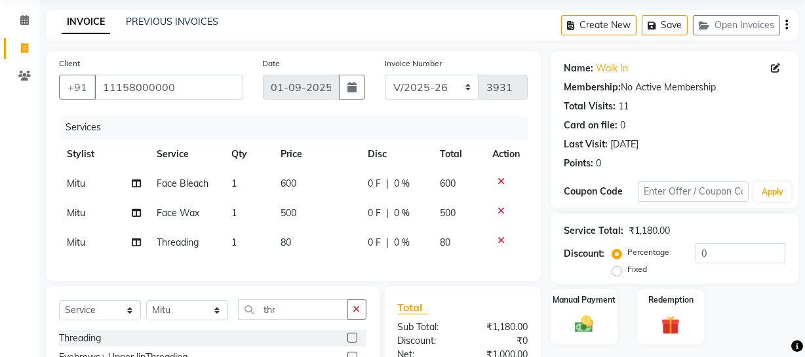
scroll to position [0, 0]
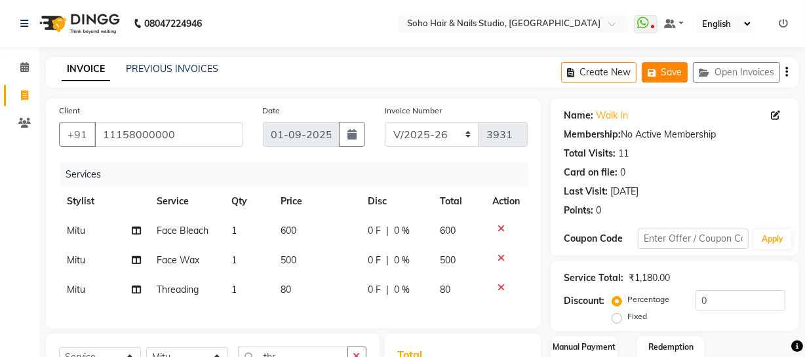
click at [674, 75] on button "Save" at bounding box center [665, 72] width 46 height 20
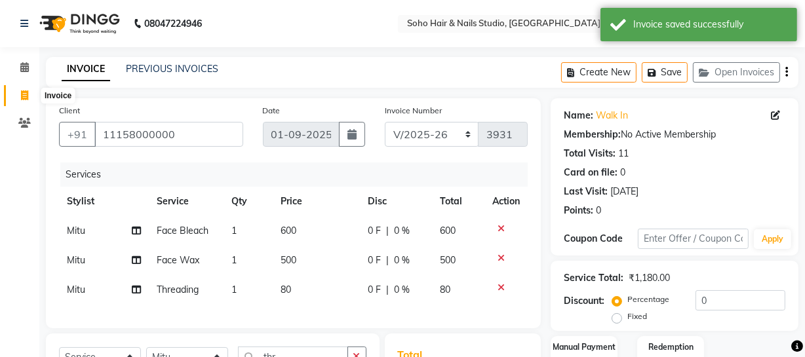
click at [28, 92] on icon at bounding box center [24, 96] width 7 height 10
select select "service"
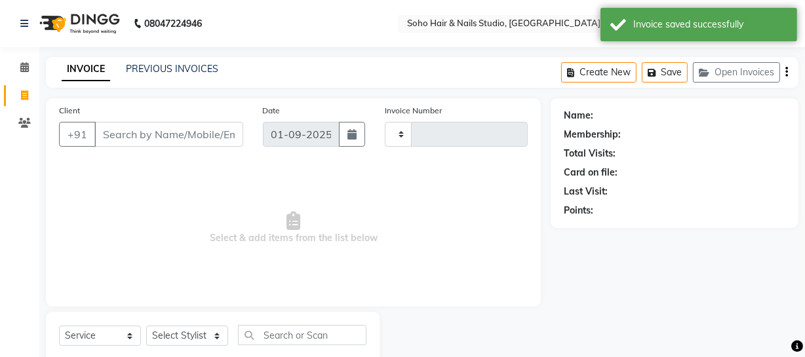
type input "3931"
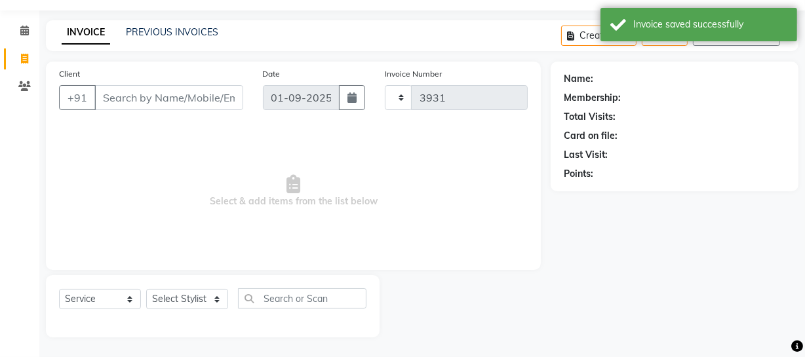
select select "735"
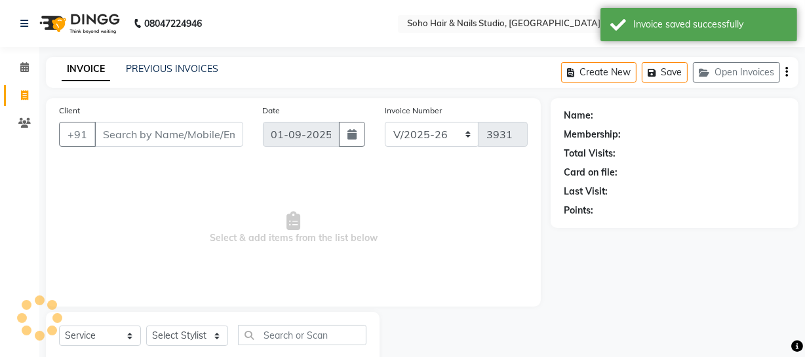
select select "membership"
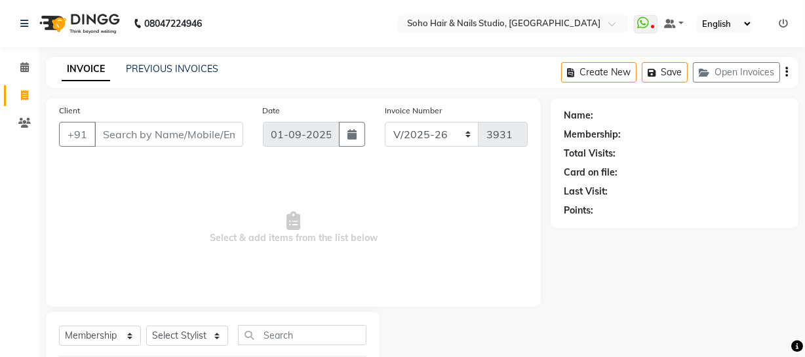
click at [782, 20] on icon at bounding box center [783, 23] width 9 height 9
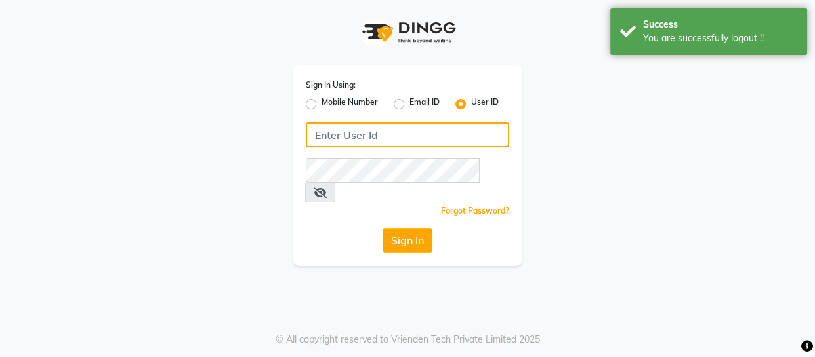
type input "9596963939"
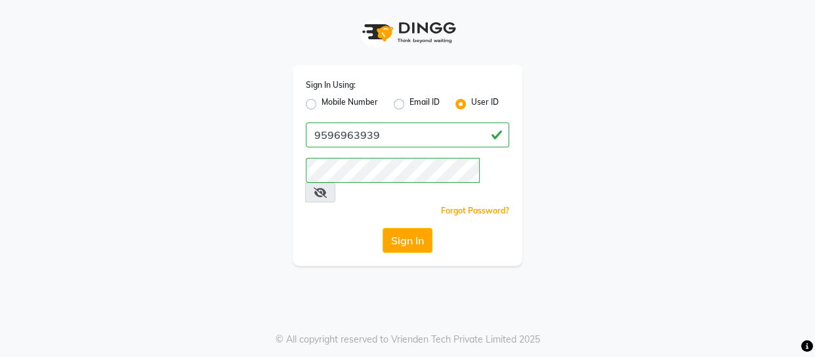
click at [355, 89] on label "Sign In Using:" at bounding box center [331, 85] width 50 height 12
click at [362, 104] on label "Mobile Number" at bounding box center [349, 104] width 56 height 16
click at [330, 104] on input "Mobile Number" at bounding box center [325, 100] width 9 height 9
radio input "true"
radio input "false"
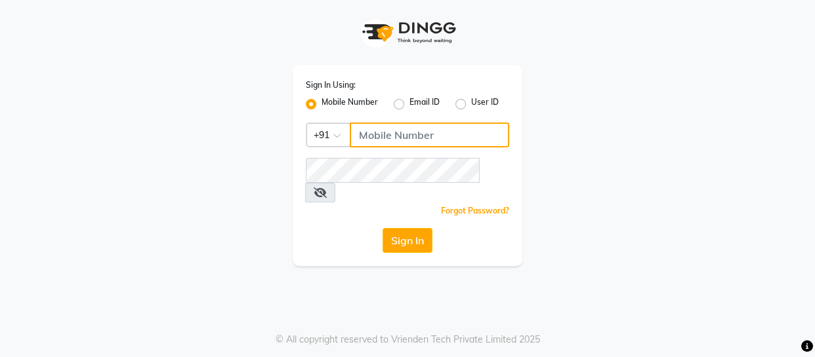
click at [406, 134] on input "Username" at bounding box center [429, 135] width 159 height 25
drag, startPoint x: 383, startPoint y: 131, endPoint x: 404, endPoint y: 142, distance: 23.8
click at [383, 131] on input "Username" at bounding box center [429, 135] width 159 height 25
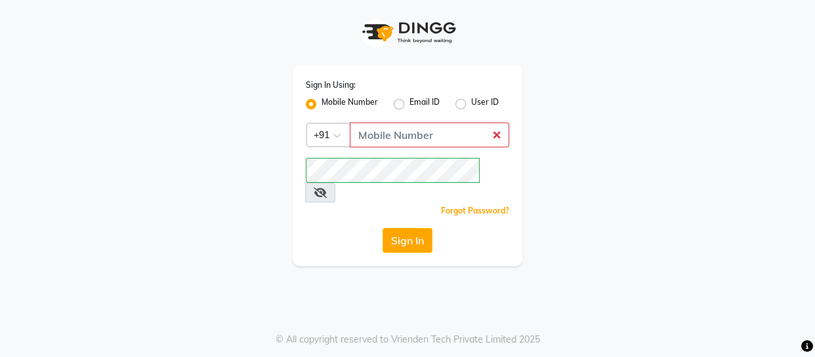
click at [471, 105] on label "User ID" at bounding box center [485, 104] width 28 height 16
click at [471, 105] on input "User ID" at bounding box center [475, 100] width 9 height 9
radio input "true"
radio input "false"
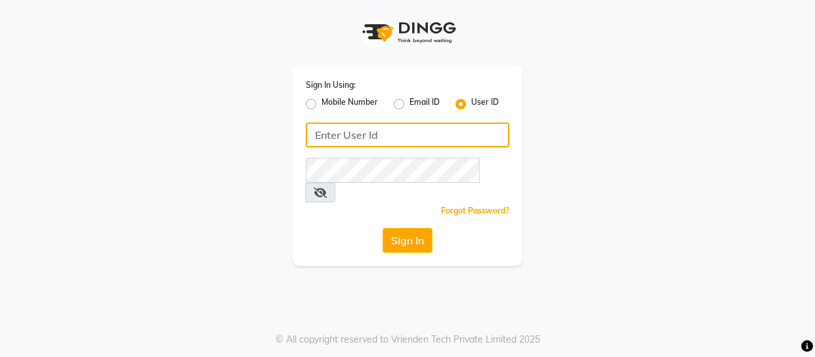
click at [449, 144] on input "Username" at bounding box center [407, 135] width 203 height 25
type input "SOHOSTUDIO"
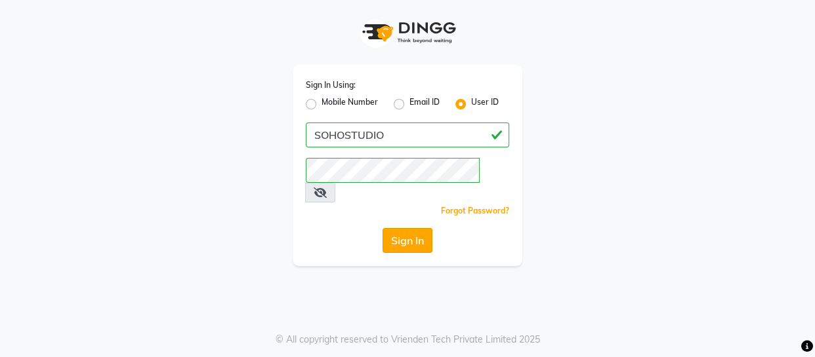
click at [419, 228] on button "Sign In" at bounding box center [407, 240] width 50 height 25
